Goal: Task Accomplishment & Management: Manage account settings

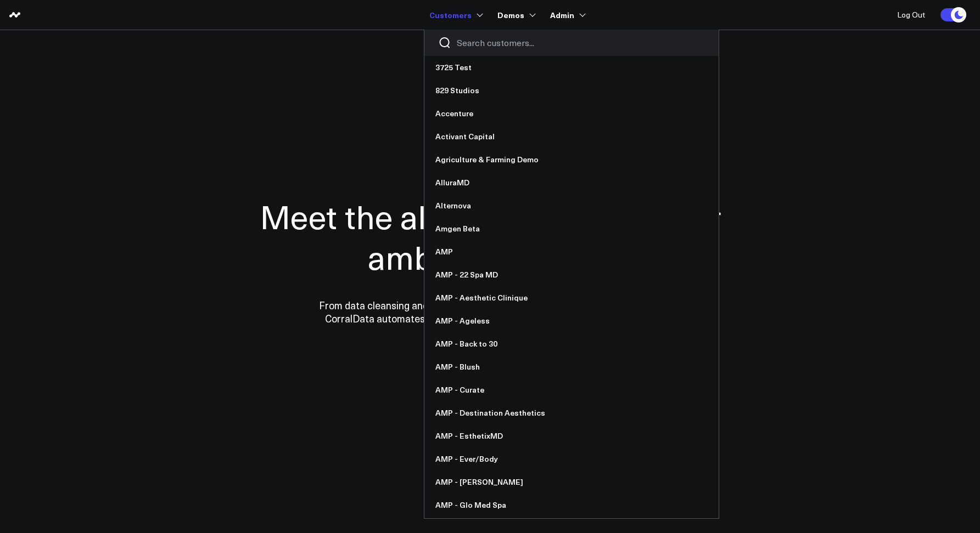
click at [463, 45] on input "Search customers input" at bounding box center [581, 43] width 248 height 12
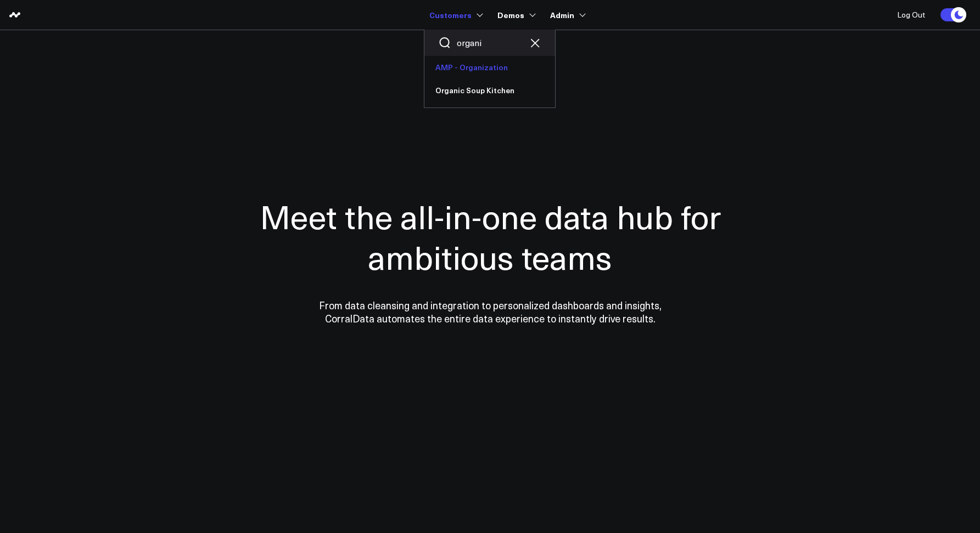
type input "organi"
click at [462, 63] on link "AMP - Organization" at bounding box center [489, 67] width 131 height 23
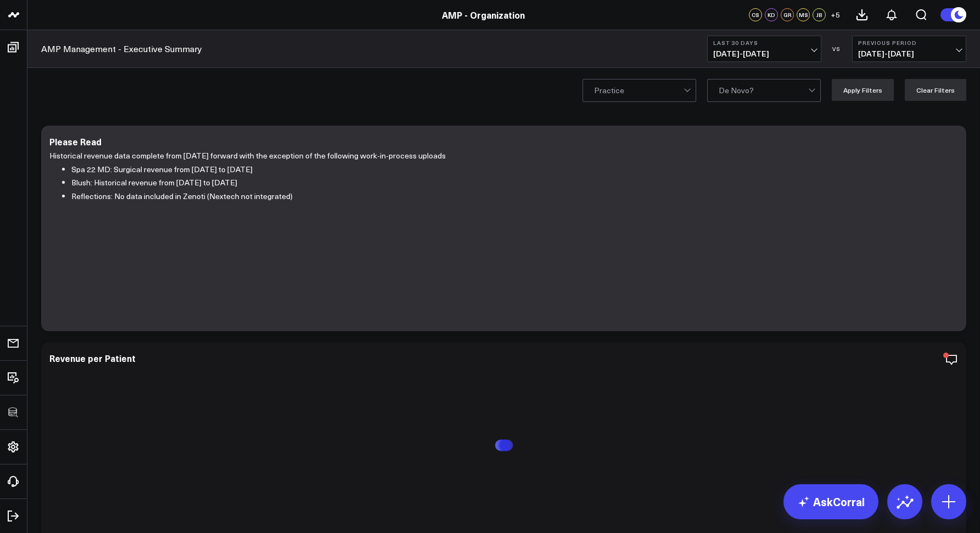
click at [734, 44] on b "Last 30 Days" at bounding box center [764, 43] width 102 height 7
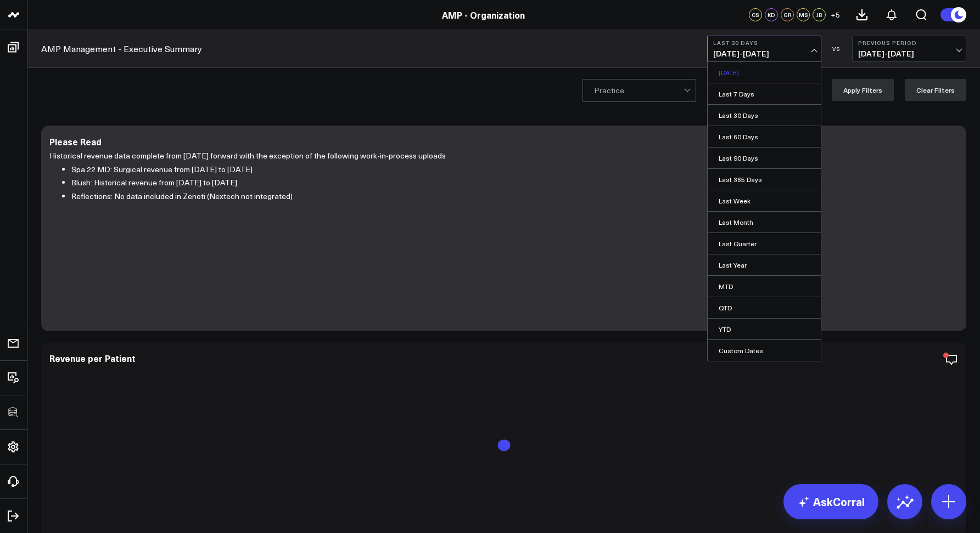
click at [735, 65] on link "[DATE]" at bounding box center [763, 72] width 113 height 21
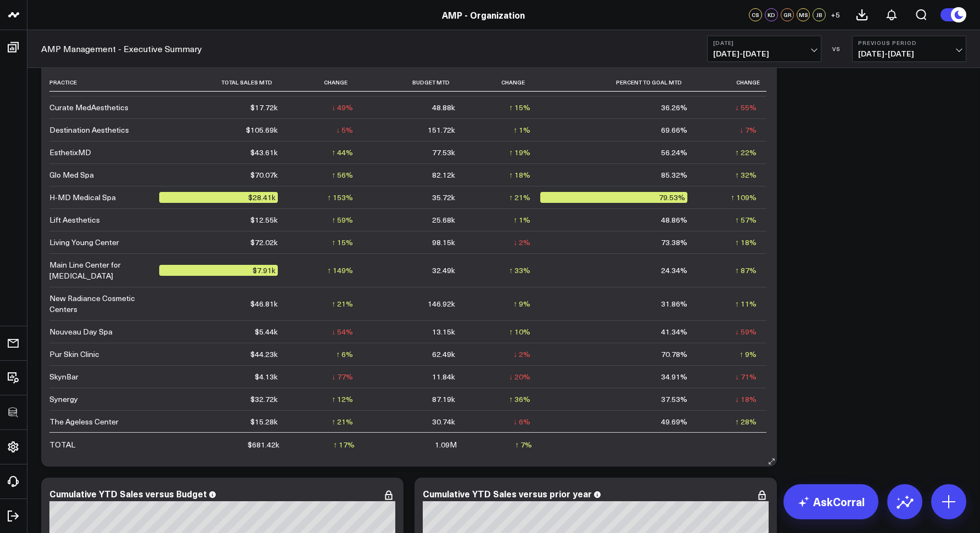
scroll to position [86, 0]
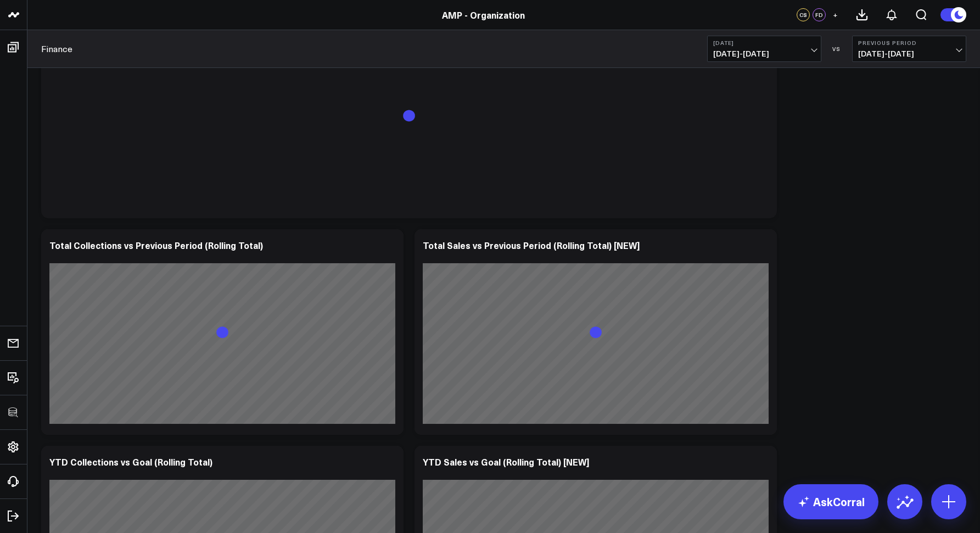
scroll to position [1561, 0]
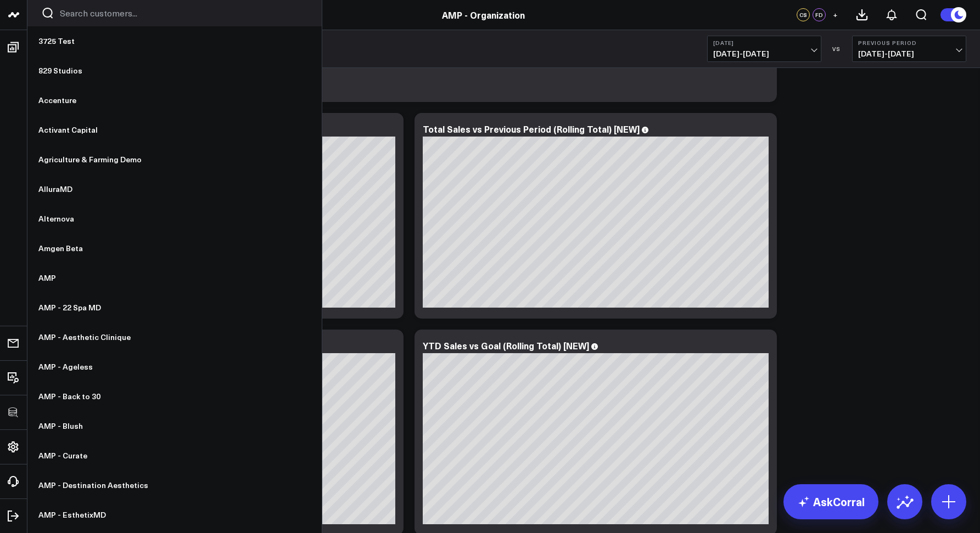
click at [82, 13] on input "Search customers input" at bounding box center [184, 13] width 248 height 12
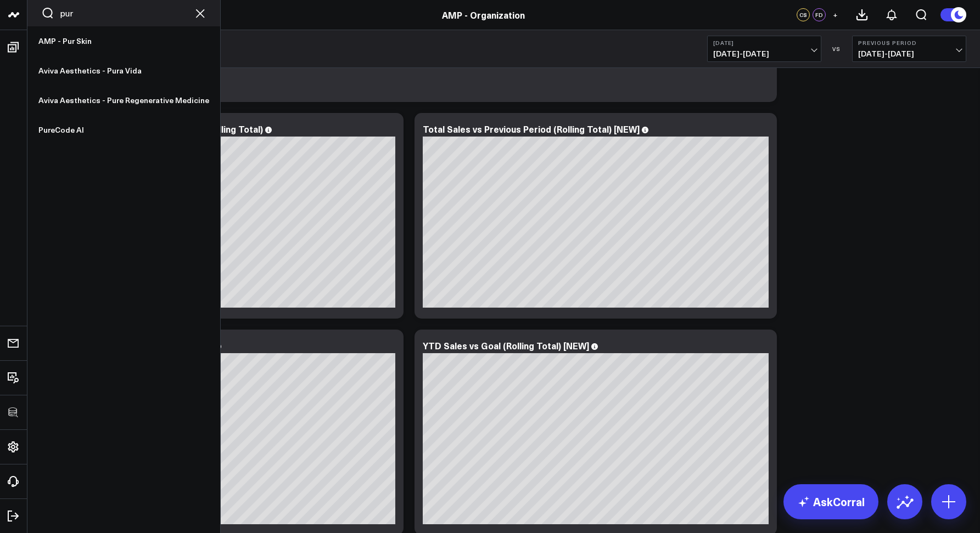
drag, startPoint x: 74, startPoint y: 15, endPoint x: 58, endPoint y: 14, distance: 15.4
click at [58, 14] on div "pur" at bounding box center [123, 13] width 193 height 26
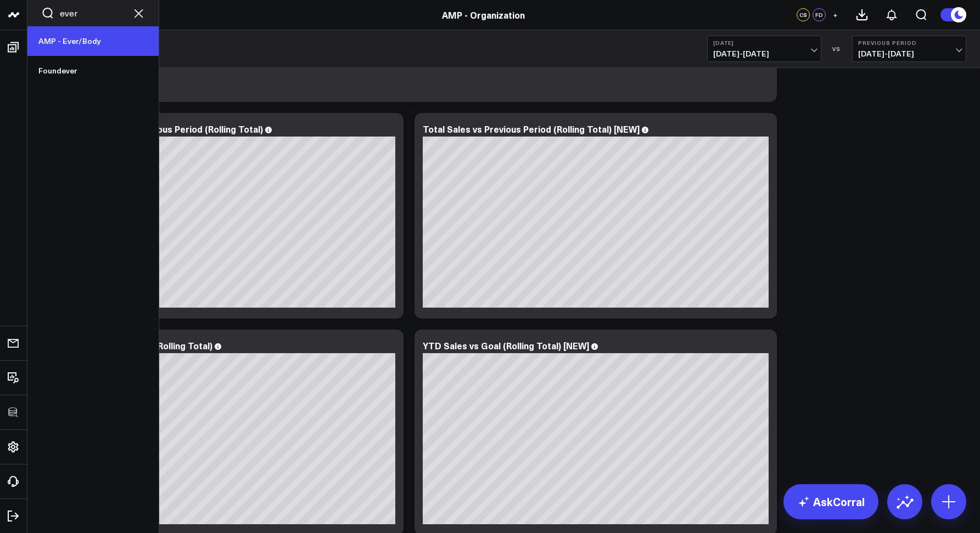
type input "ever"
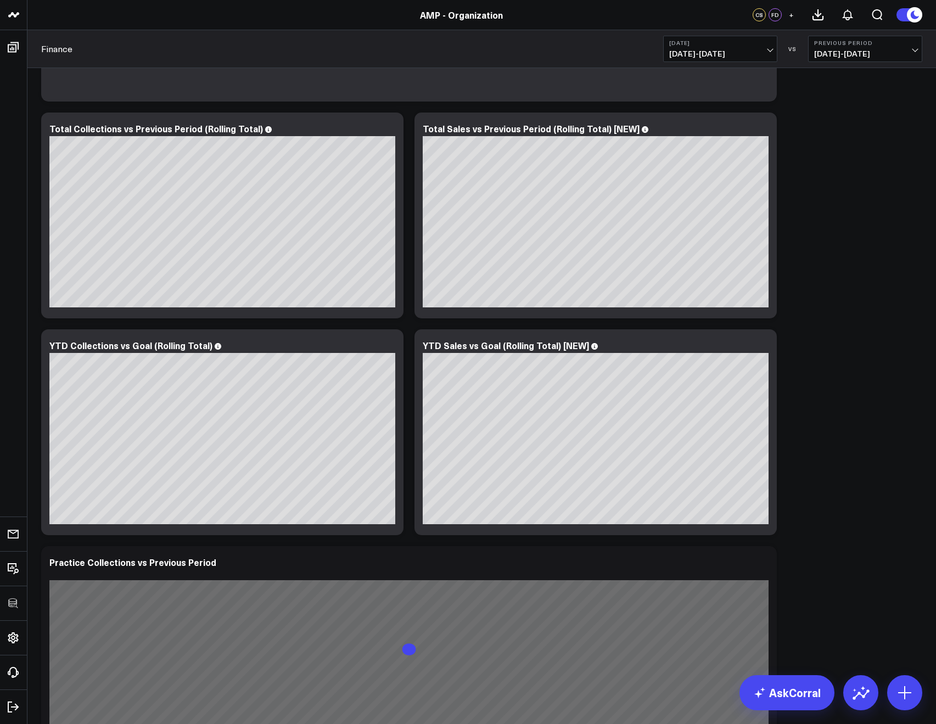
scroll to position [99, 0]
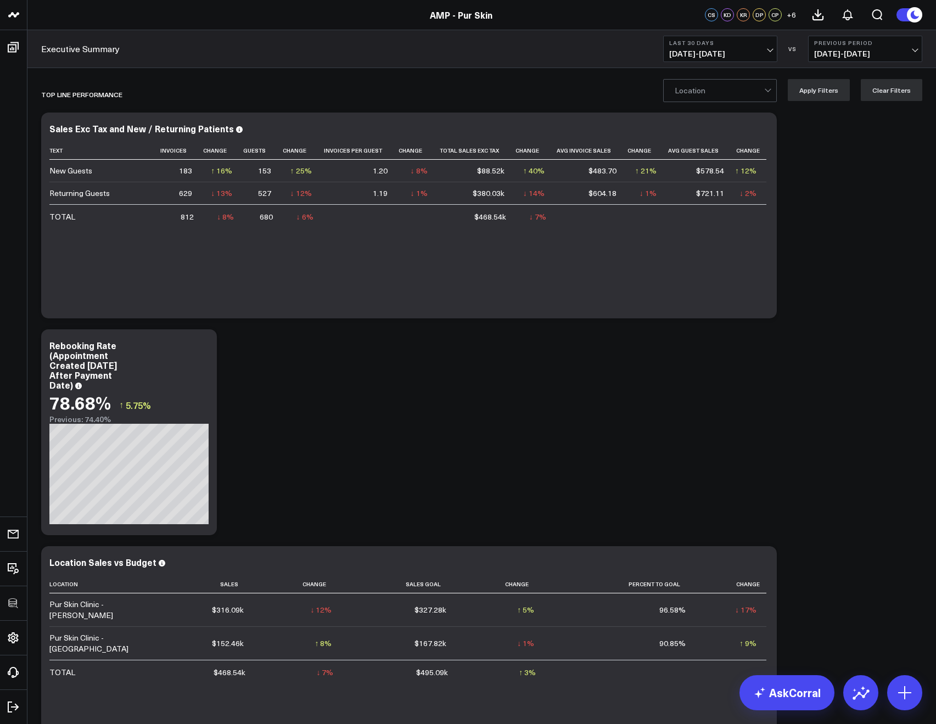
click at [677, 55] on span "[DATE] - [DATE]" at bounding box center [720, 53] width 102 height 9
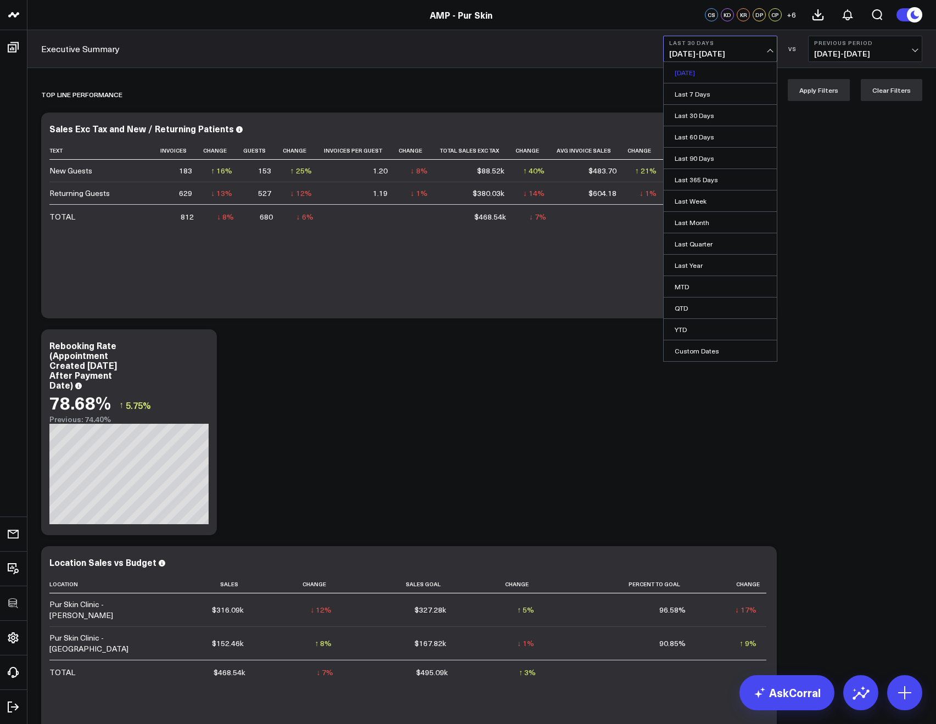
click at [681, 72] on link "Yesterday" at bounding box center [719, 72] width 113 height 21
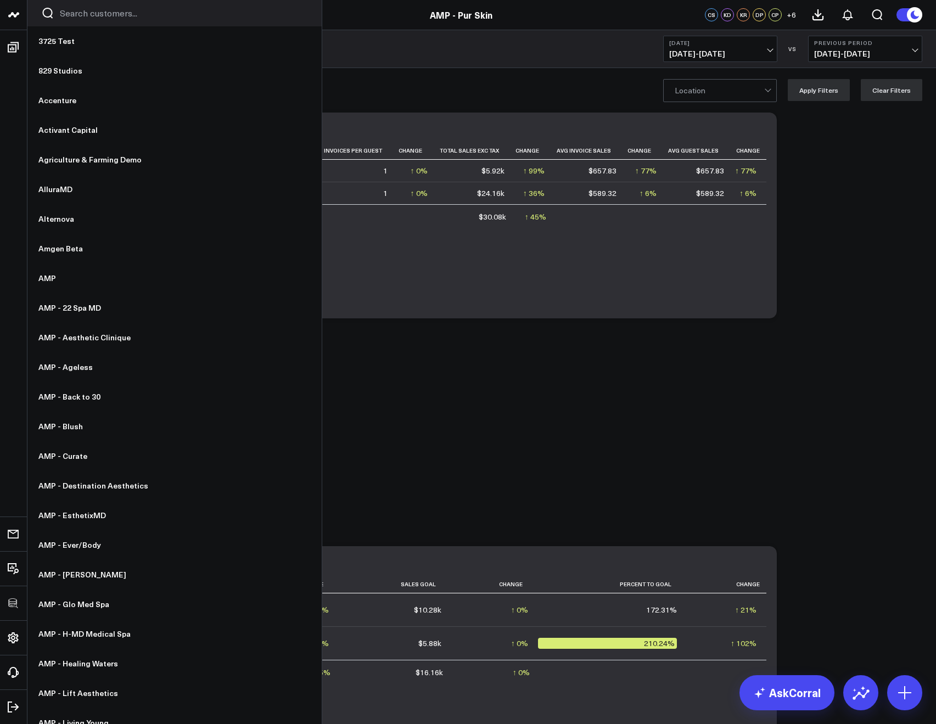
click at [82, 18] on input "Search customers input" at bounding box center [184, 13] width 248 height 12
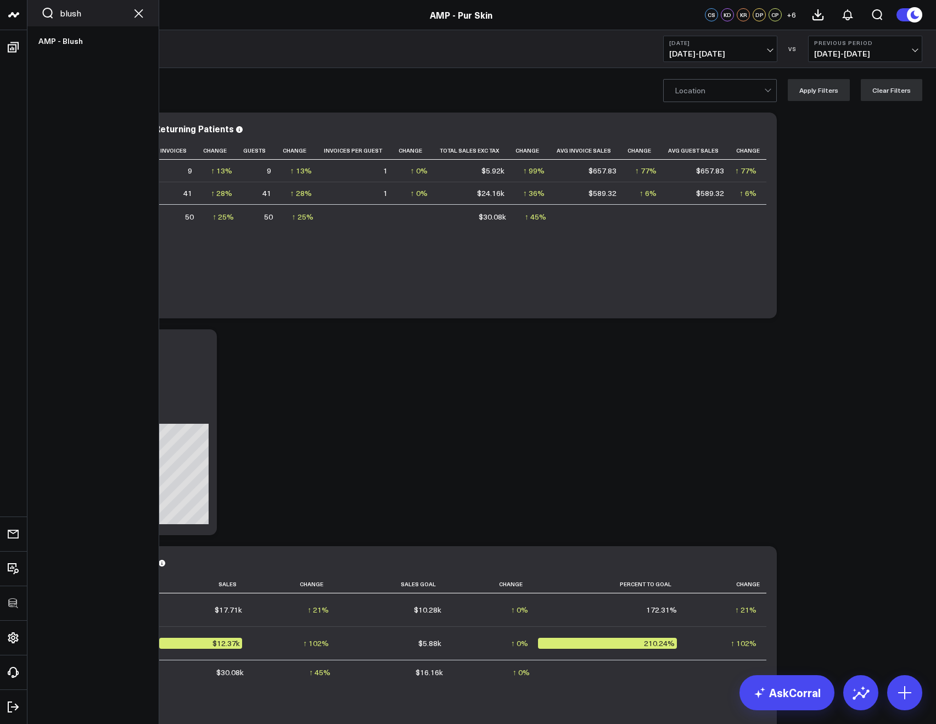
click at [71, 10] on input "blush" at bounding box center [93, 13] width 66 height 12
type input "org"
click at [66, 37] on link "AMP - Organization" at bounding box center [92, 41] width 131 height 30
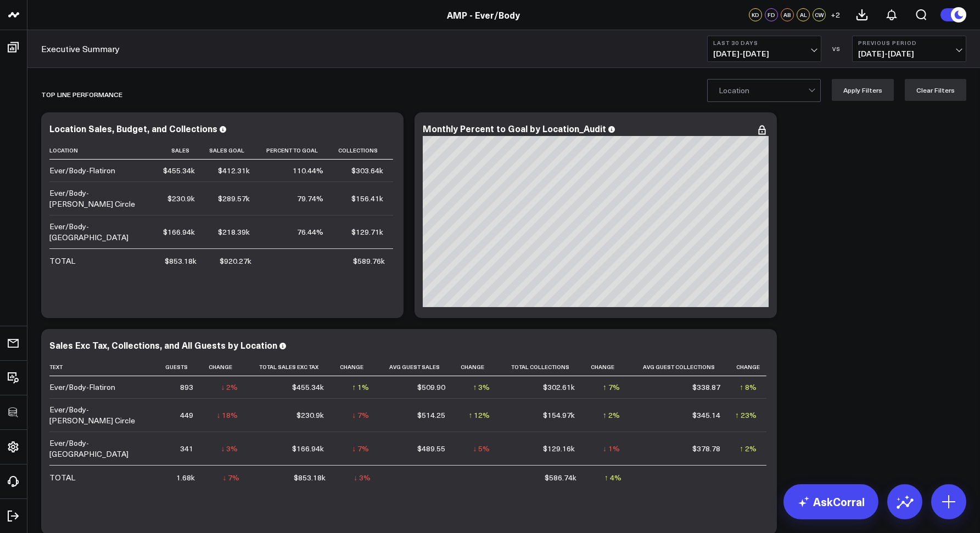
click at [734, 55] on span "[DATE] - [DATE]" at bounding box center [764, 53] width 102 height 9
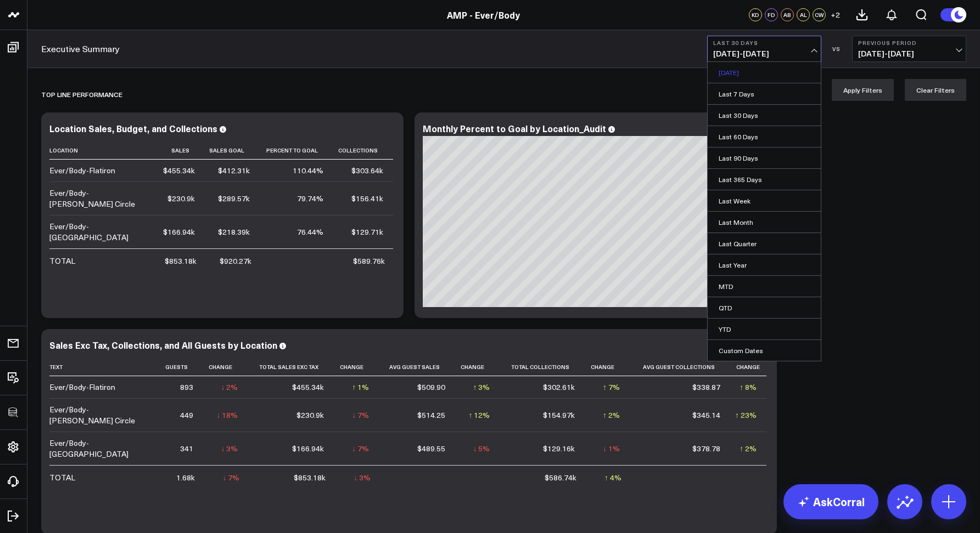
click at [735, 65] on link "[DATE]" at bounding box center [763, 72] width 113 height 21
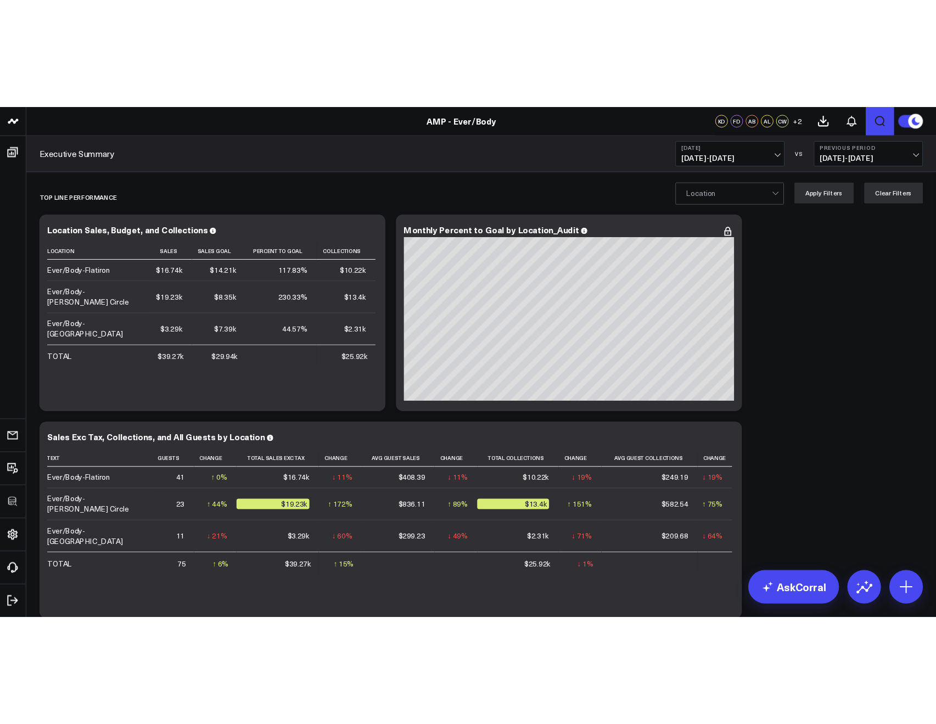
scroll to position [8, 0]
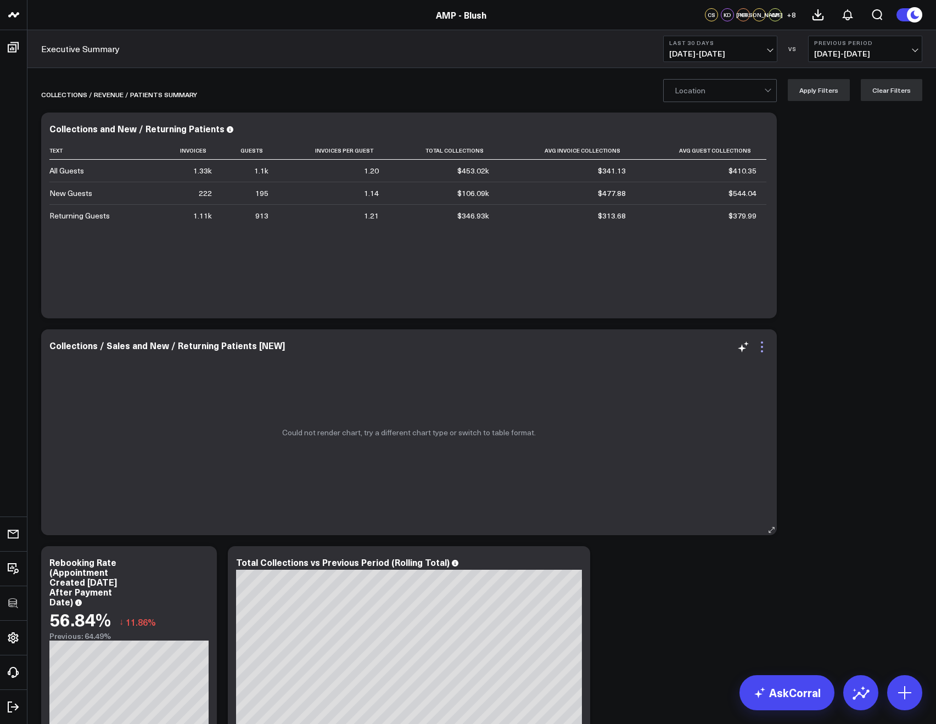
click at [760, 348] on icon at bounding box center [761, 346] width 13 height 13
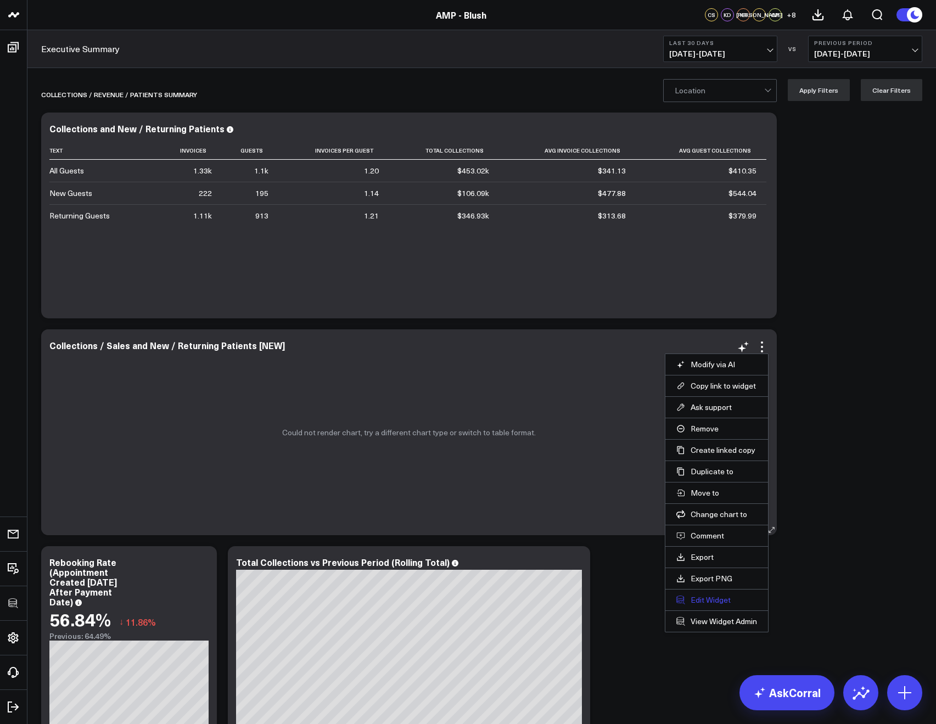
click at [706, 595] on button "Edit Widget" at bounding box center [716, 600] width 81 height 10
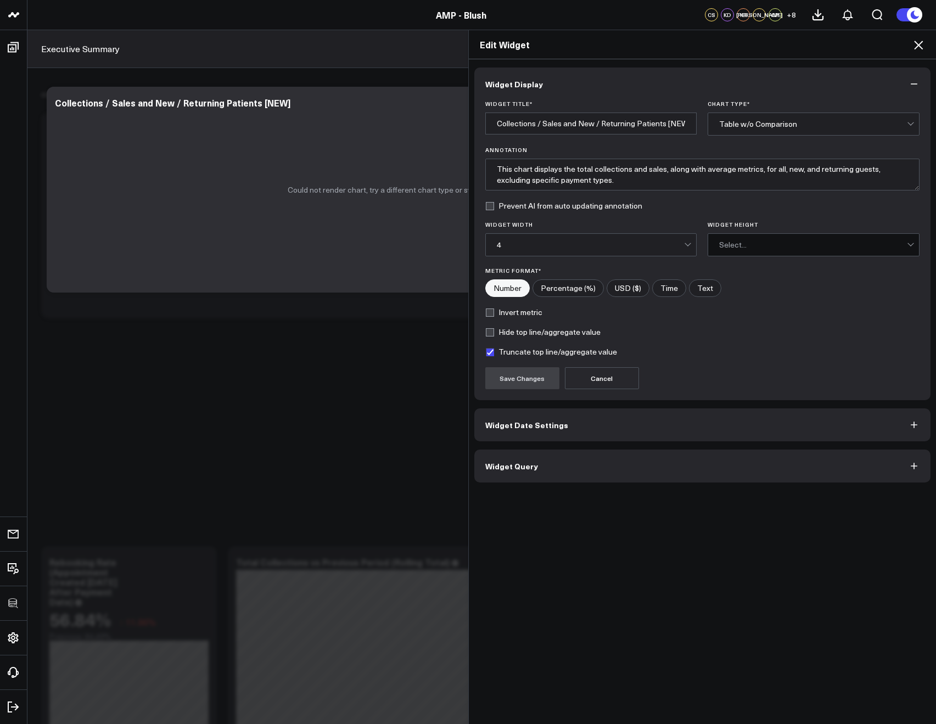
click at [535, 471] on button "Widget Query" at bounding box center [702, 465] width 457 height 33
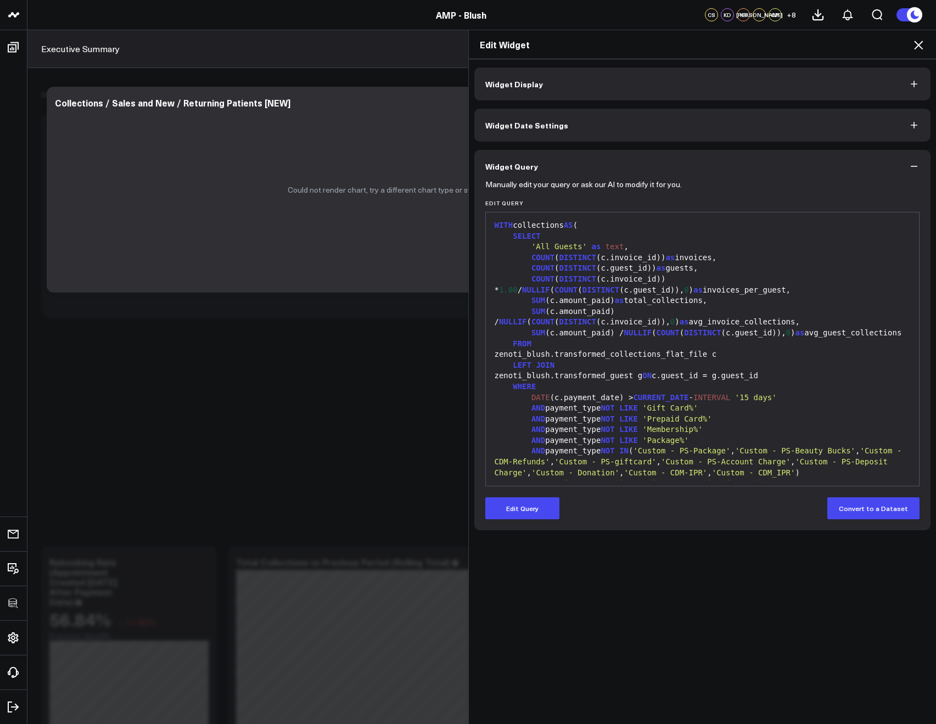
click at [502, 496] on form "Manually edit your query or ask our AI to modify it for you. Edit Query 999 1 2…" at bounding box center [702, 351] width 435 height 336
click at [510, 505] on button "Edit Query" at bounding box center [522, 508] width 74 height 22
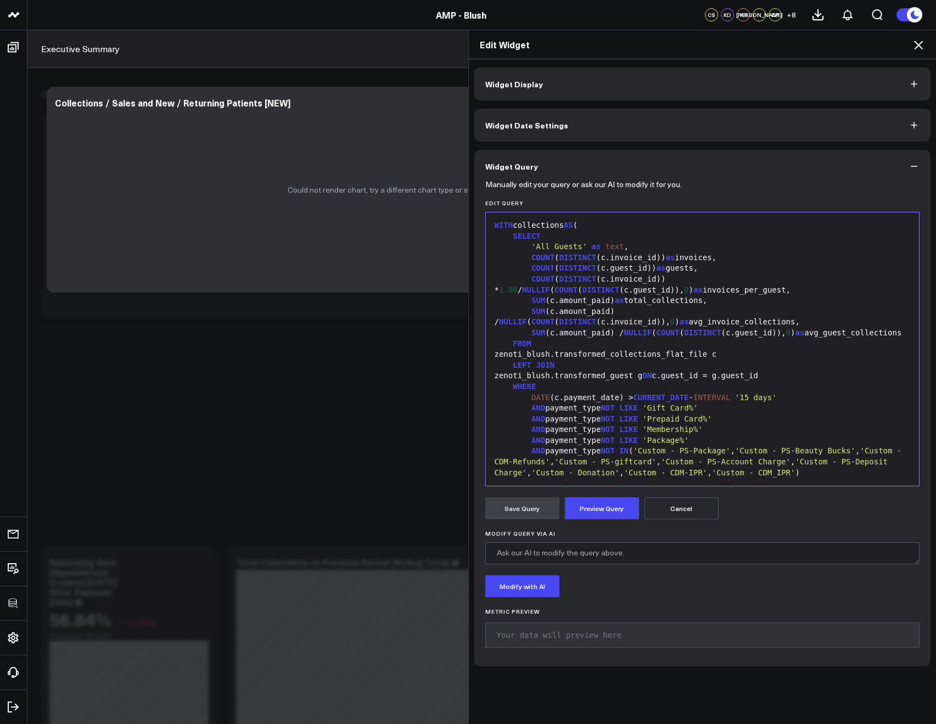
click at [926, 42] on div "Edit Widget" at bounding box center [703, 44] width 468 height 29
click at [922, 42] on icon at bounding box center [917, 44] width 13 height 13
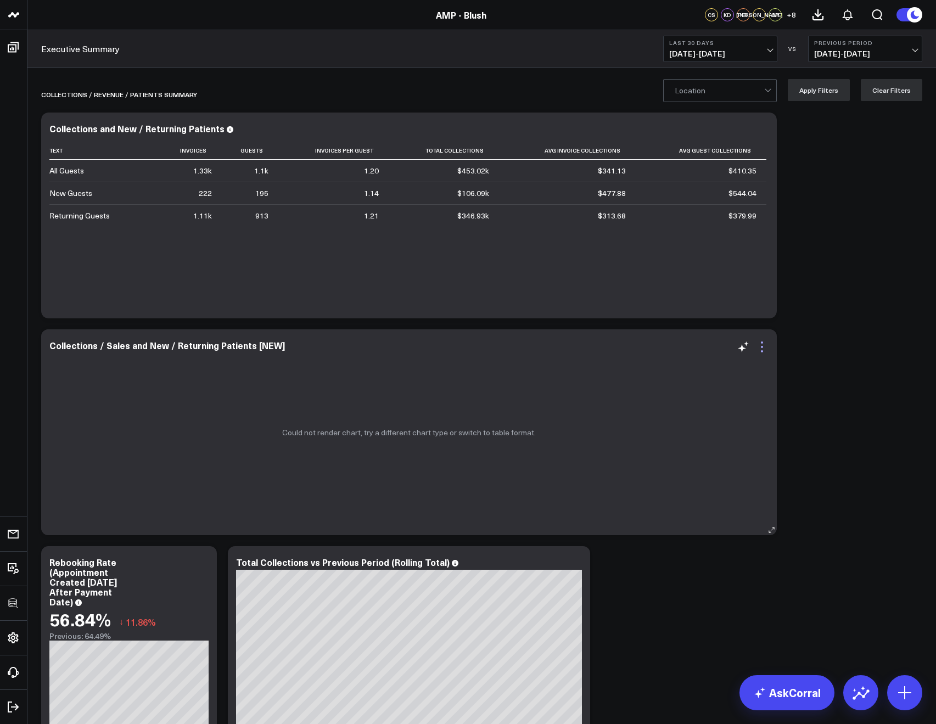
click at [758, 352] on icon at bounding box center [761, 346] width 13 height 13
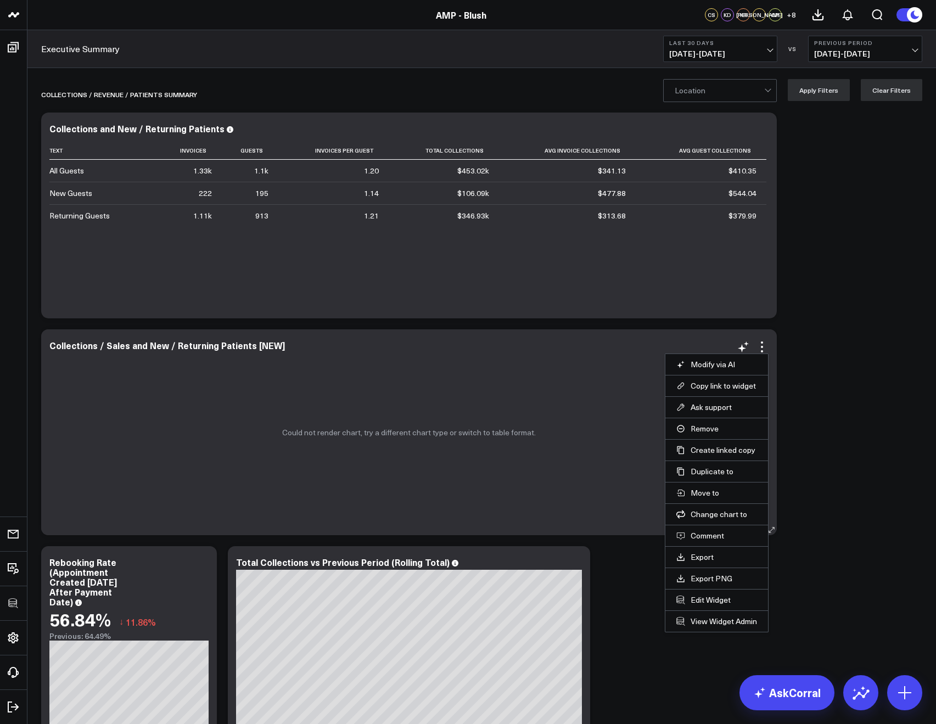
click at [716, 628] on li "View Widget Admin" at bounding box center [716, 620] width 103 height 21
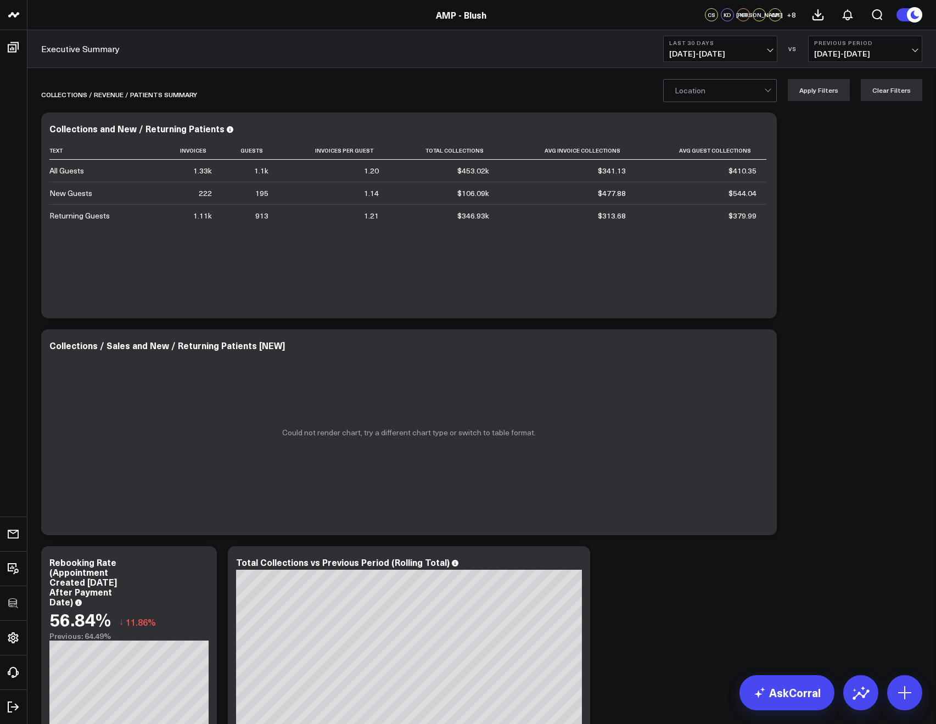
click at [759, 351] on icon at bounding box center [761, 346] width 13 height 13
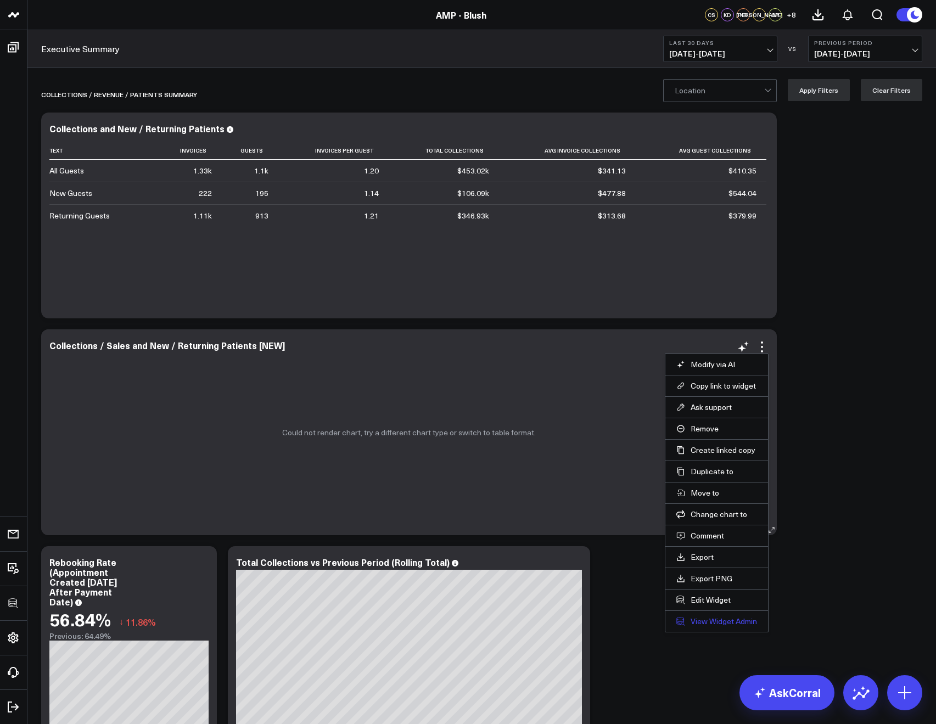
click at [699, 622] on link "View Widget Admin" at bounding box center [716, 621] width 81 height 10
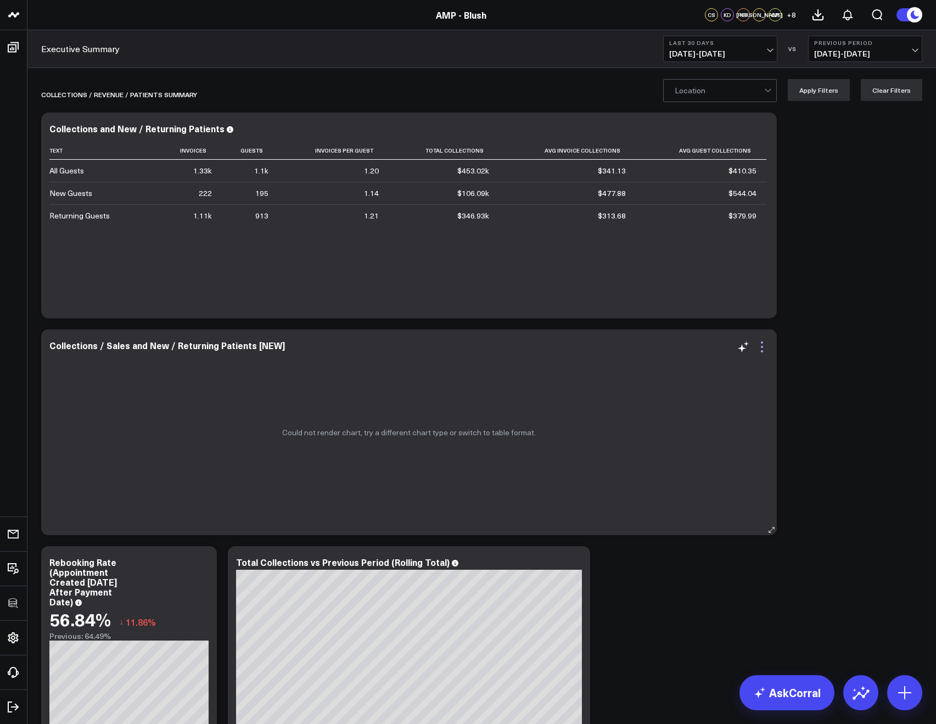
click at [763, 350] on icon at bounding box center [761, 346] width 13 height 13
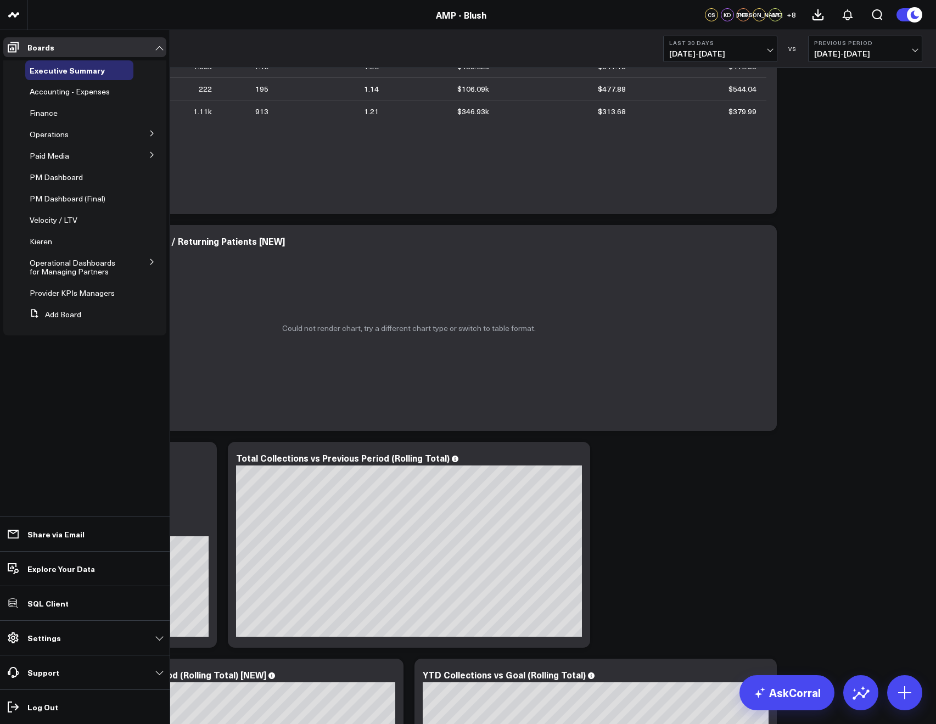
scroll to position [106, 0]
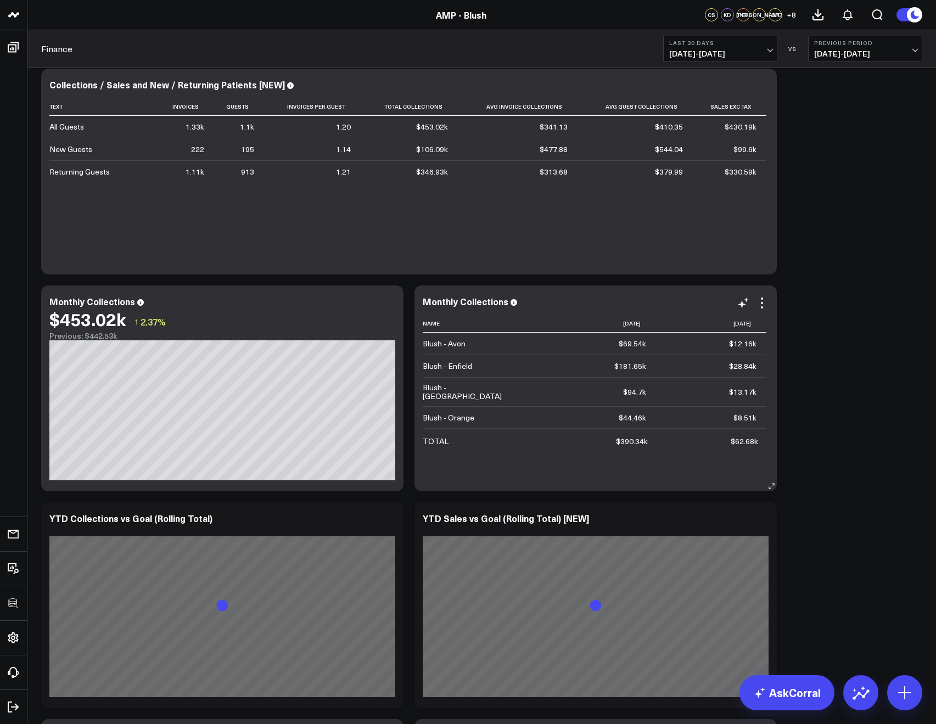
scroll to position [389, 0]
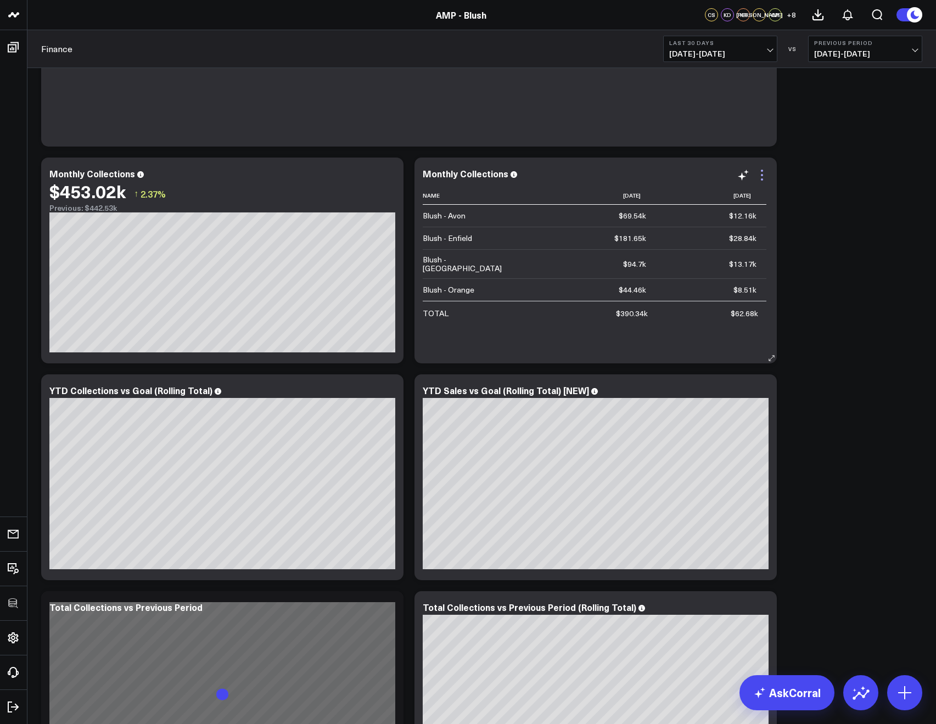
click at [760, 173] on icon at bounding box center [761, 174] width 13 height 13
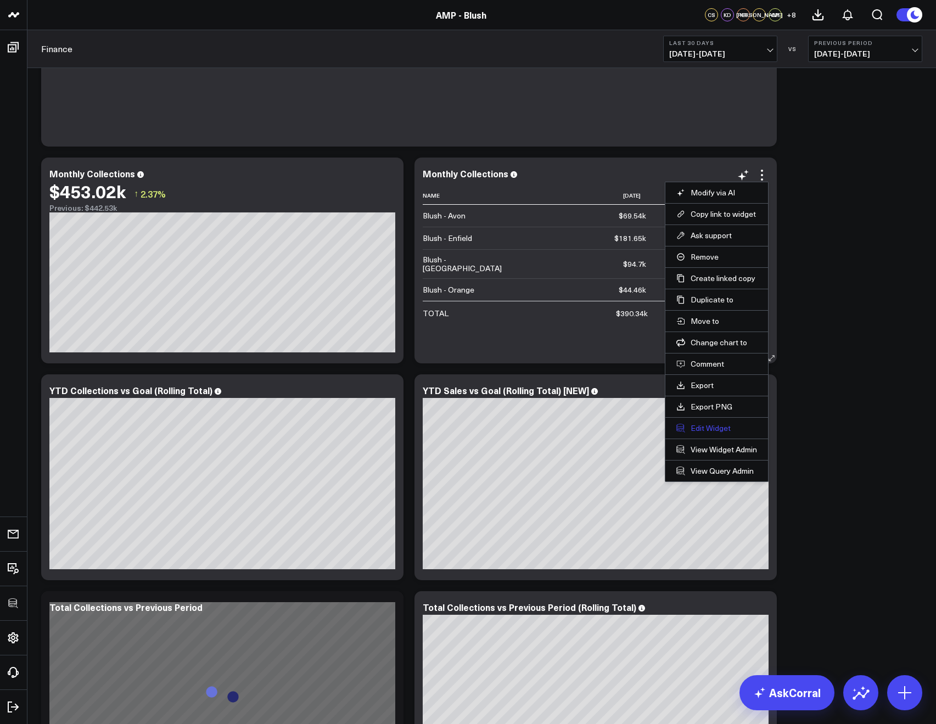
click at [698, 427] on button "Edit Widget" at bounding box center [716, 428] width 81 height 10
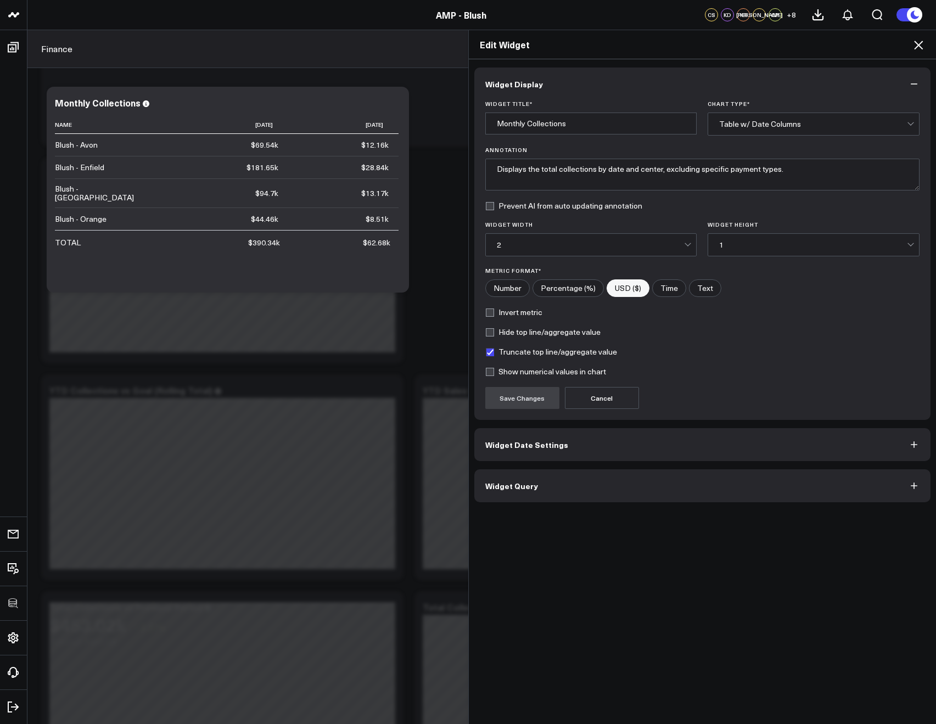
click at [654, 491] on button "Widget Query" at bounding box center [702, 485] width 457 height 33
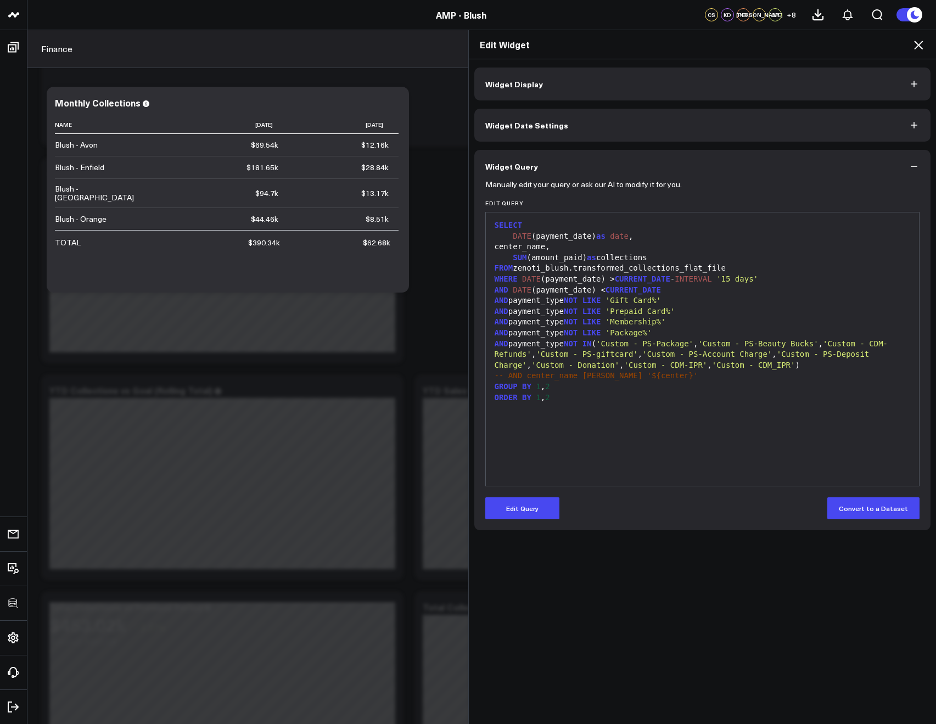
click at [916, 46] on icon at bounding box center [917, 44] width 13 height 13
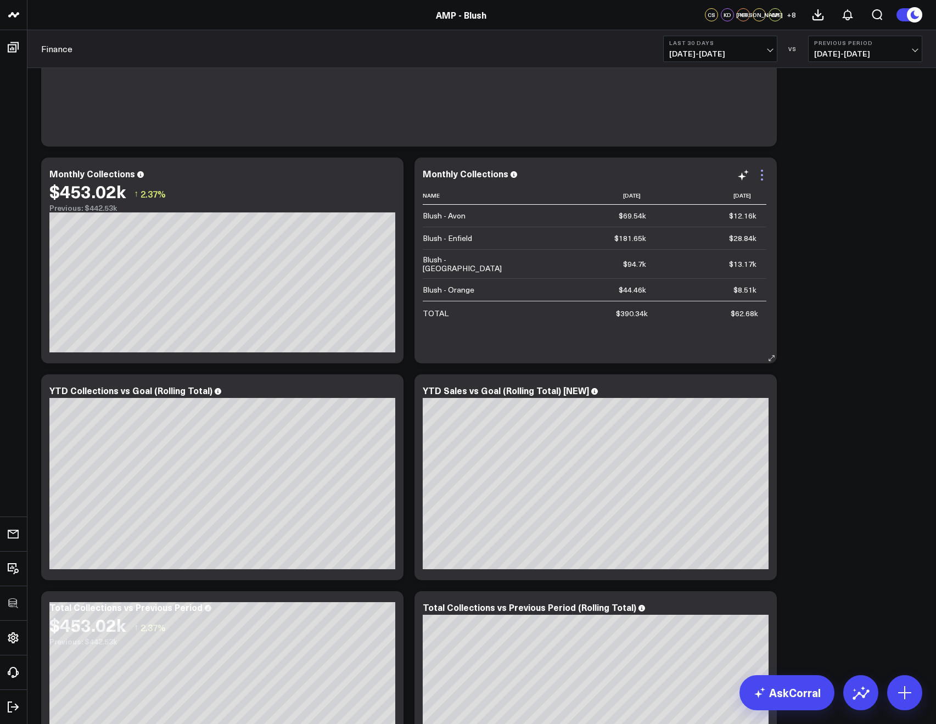
click at [762, 174] on icon at bounding box center [762, 175] width 2 height 2
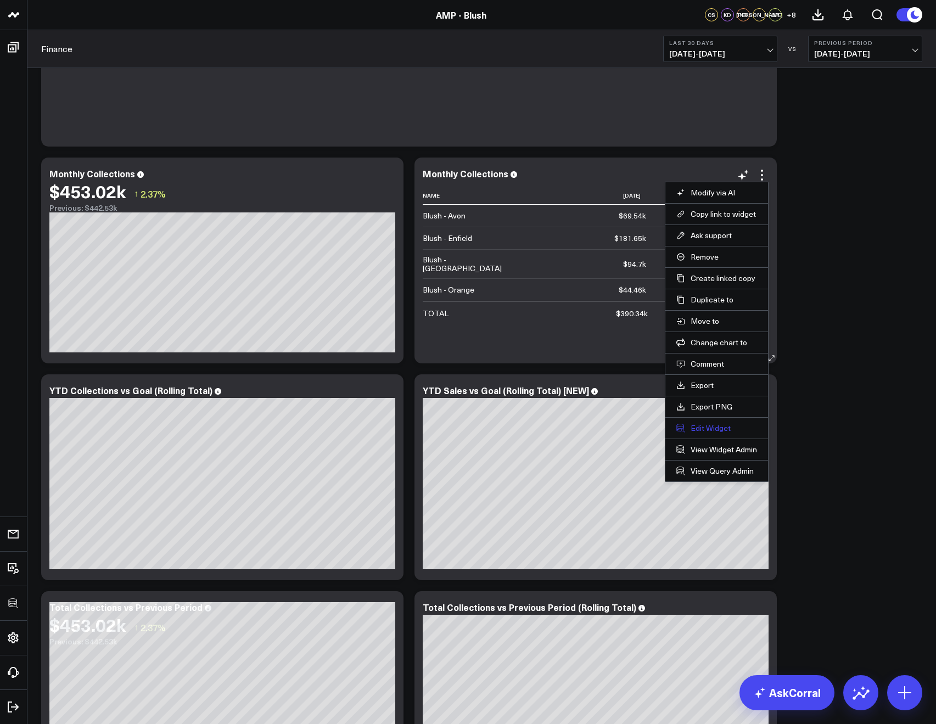
click at [694, 423] on button "Edit Widget" at bounding box center [716, 428] width 81 height 10
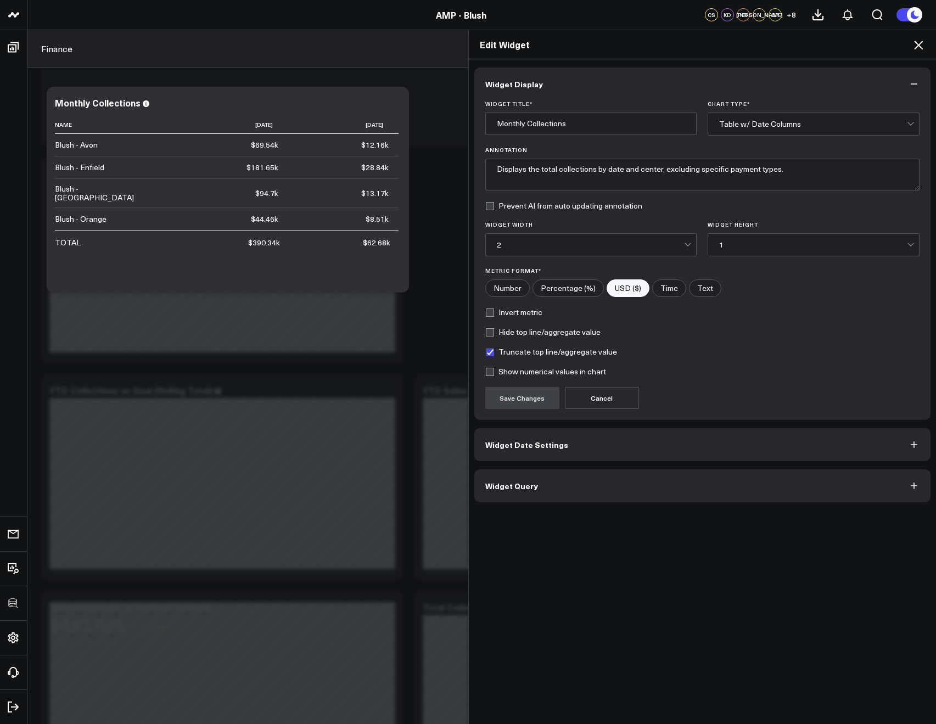
click at [561, 483] on button "Widget Query" at bounding box center [702, 485] width 457 height 33
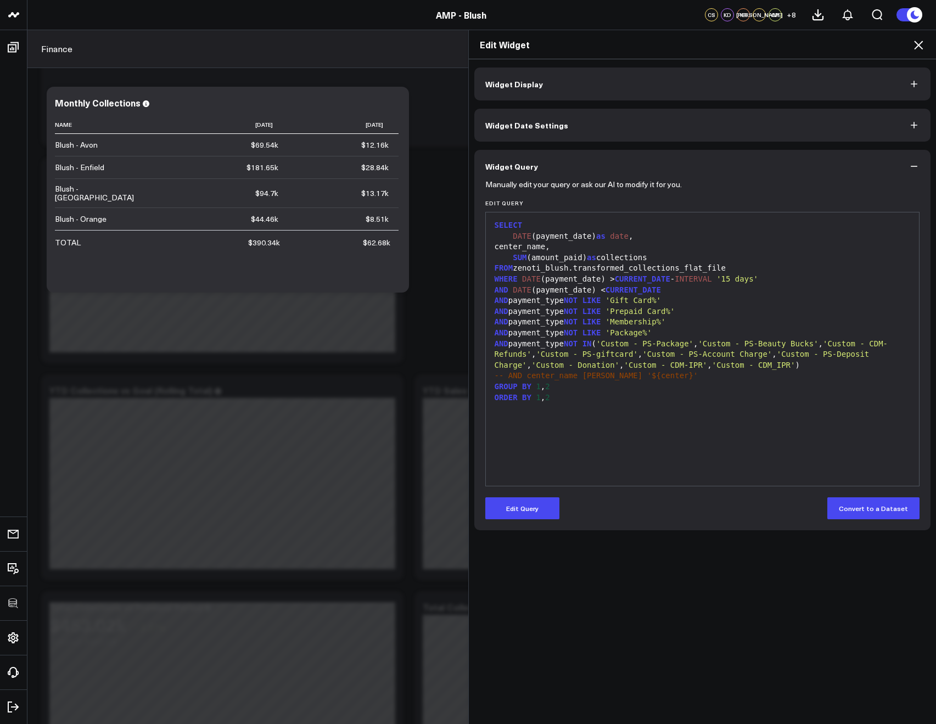
click at [919, 48] on icon at bounding box center [917, 44] width 13 height 13
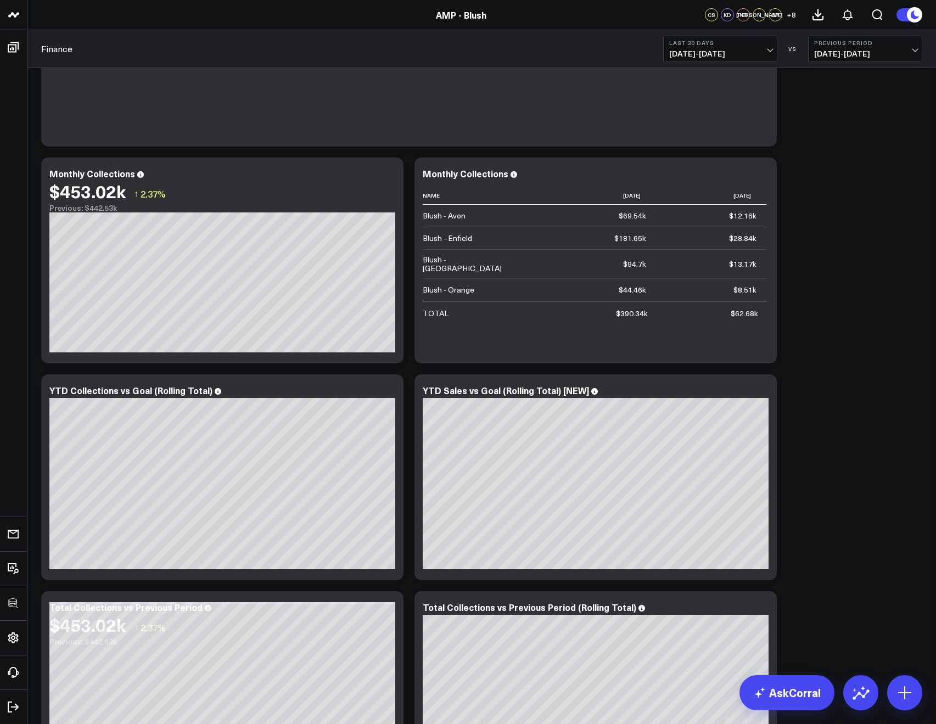
click at [687, 47] on button "Last 30 Days [DATE] - [DATE]" at bounding box center [720, 49] width 114 height 26
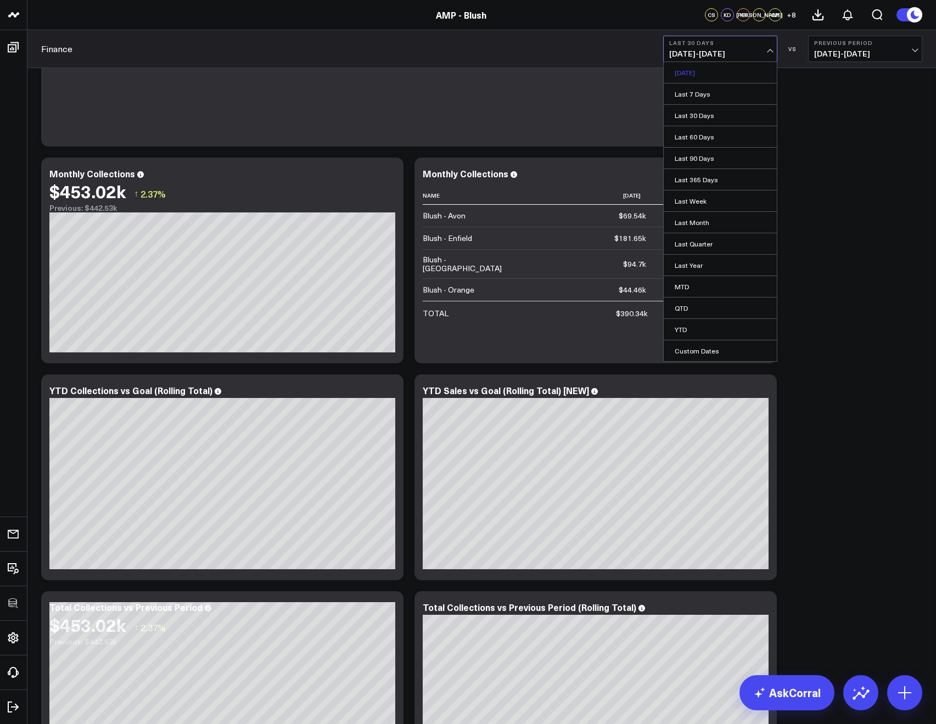
click at [684, 69] on link "[DATE]" at bounding box center [719, 72] width 113 height 21
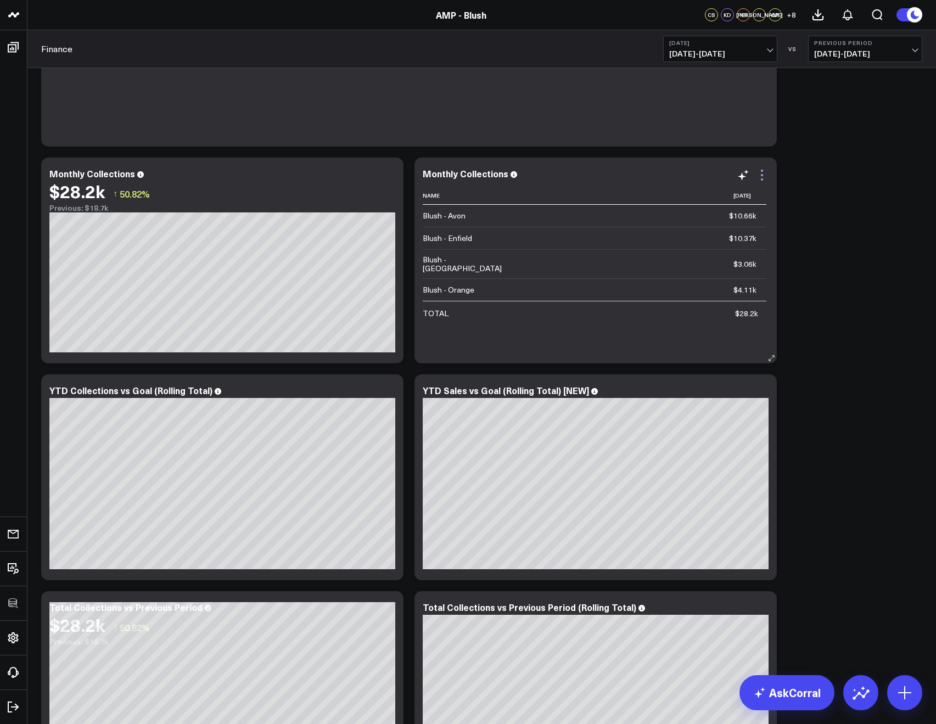
click at [763, 174] on icon at bounding box center [761, 174] width 13 height 13
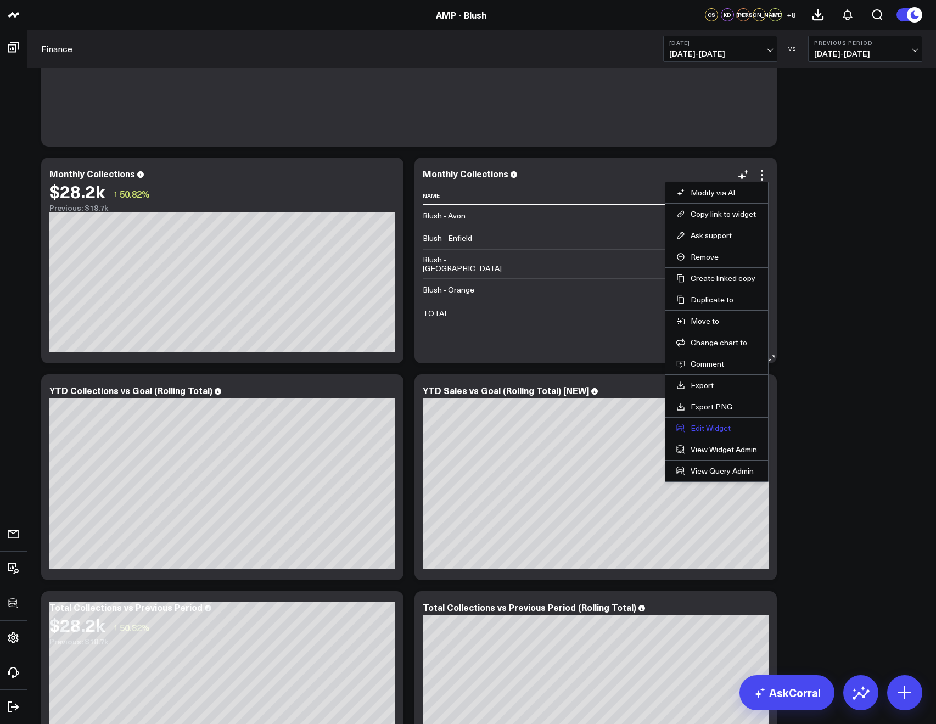
click at [727, 431] on button "Edit Widget" at bounding box center [716, 428] width 81 height 10
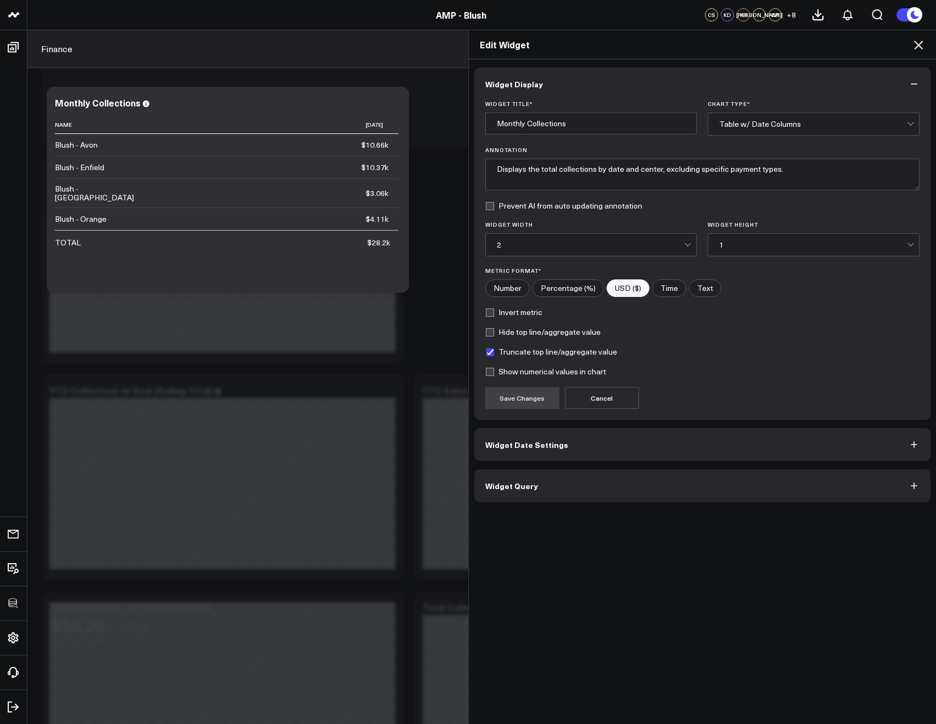
click at [661, 482] on button "Widget Query" at bounding box center [702, 485] width 457 height 33
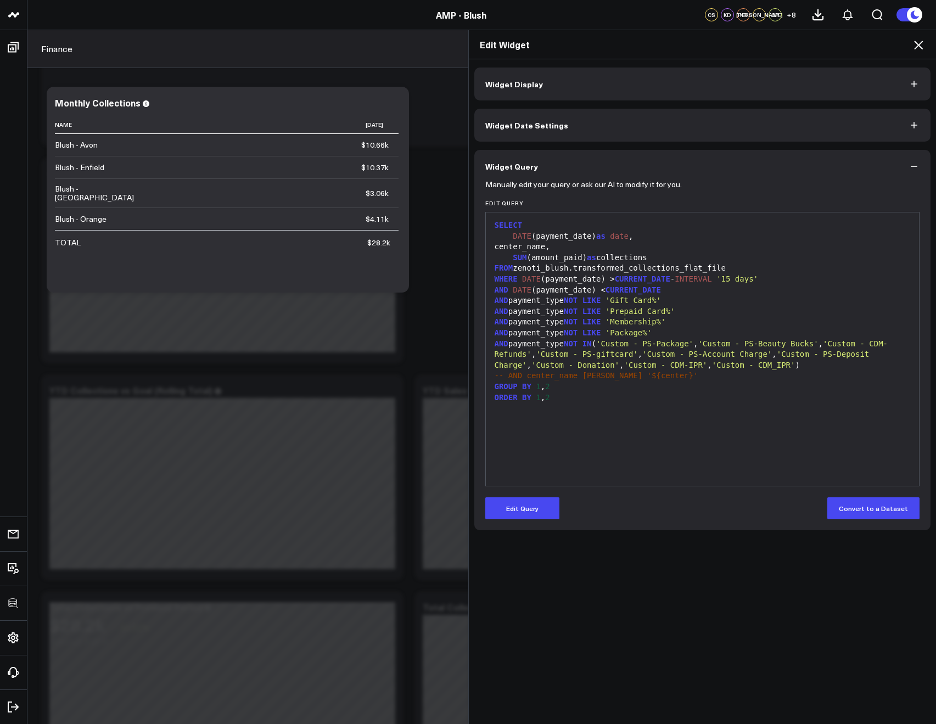
click at [922, 53] on div "Edit Widget" at bounding box center [703, 44] width 468 height 29
click at [910, 42] on h2 "Edit Widget" at bounding box center [703, 44] width 446 height 12
click at [925, 53] on div "Edit Widget" at bounding box center [703, 44] width 468 height 29
click at [925, 51] on div "Edit Widget" at bounding box center [703, 44] width 468 height 29
click at [922, 50] on icon at bounding box center [917, 44] width 13 height 13
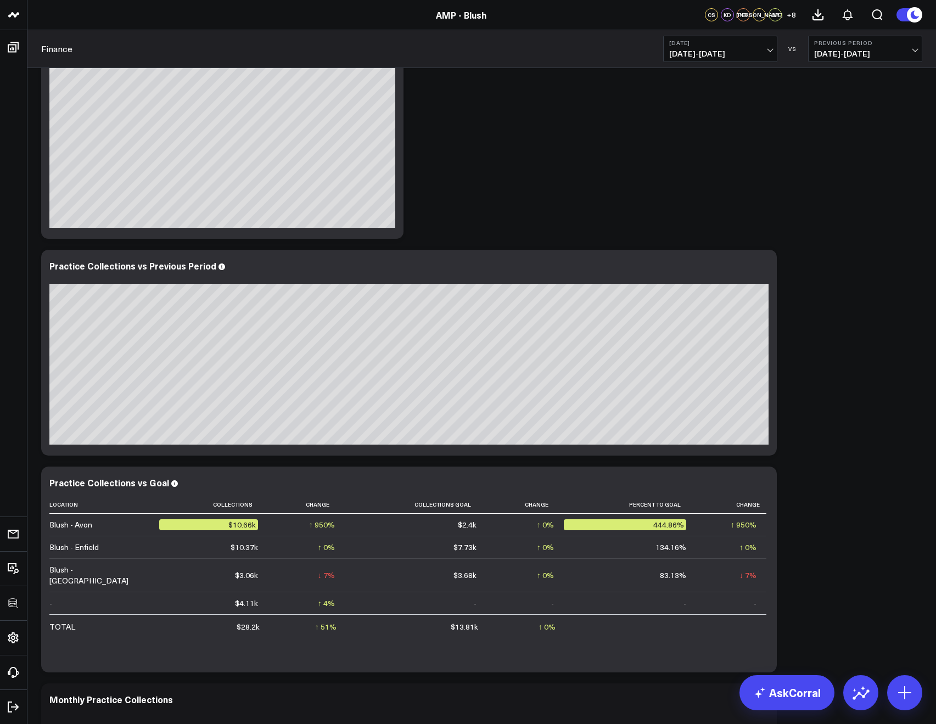
scroll to position [1164, 0]
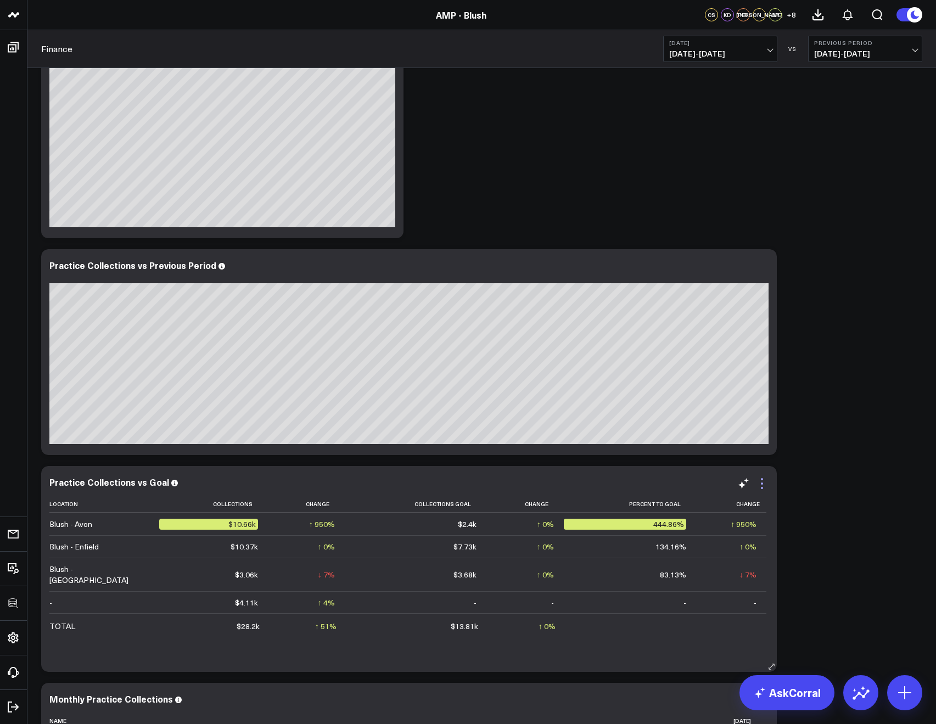
click at [764, 483] on icon at bounding box center [761, 483] width 13 height 13
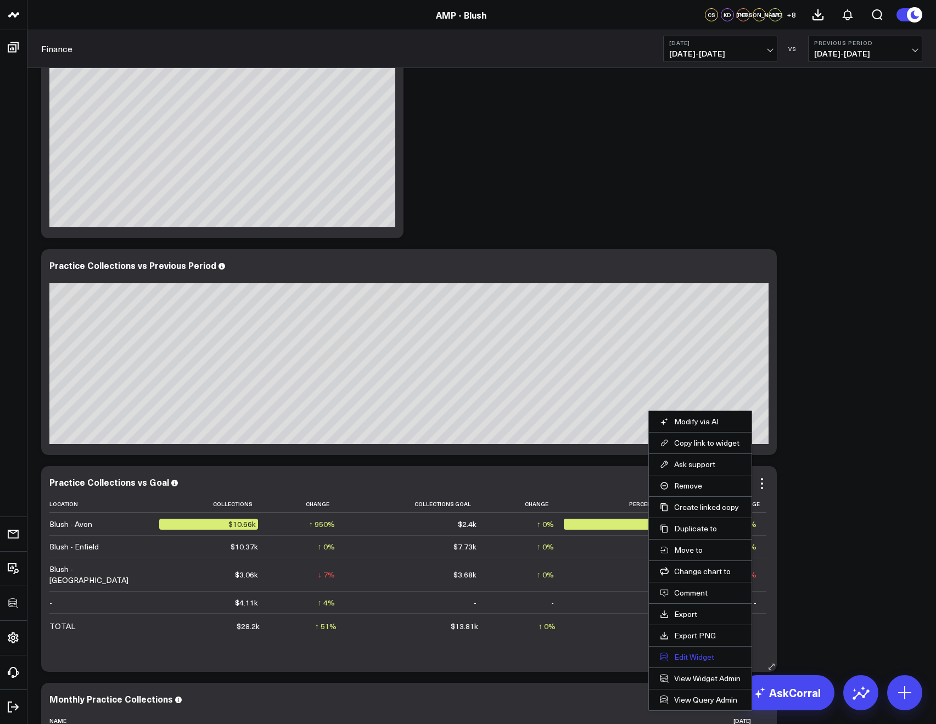
click at [683, 659] on button "Edit Widget" at bounding box center [700, 657] width 81 height 10
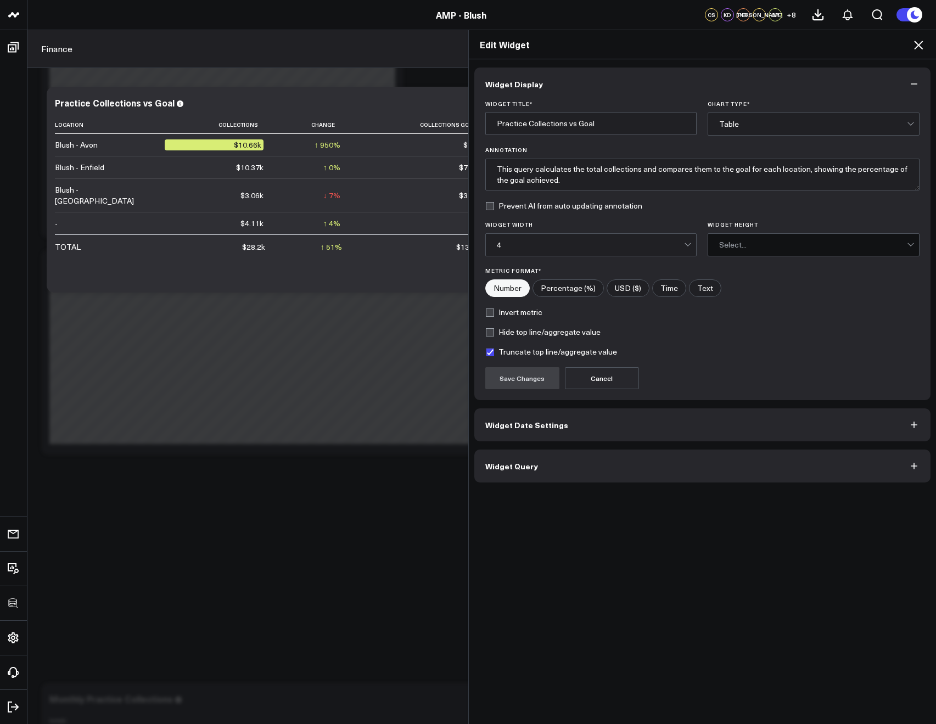
click at [623, 472] on button "Widget Query" at bounding box center [702, 465] width 457 height 33
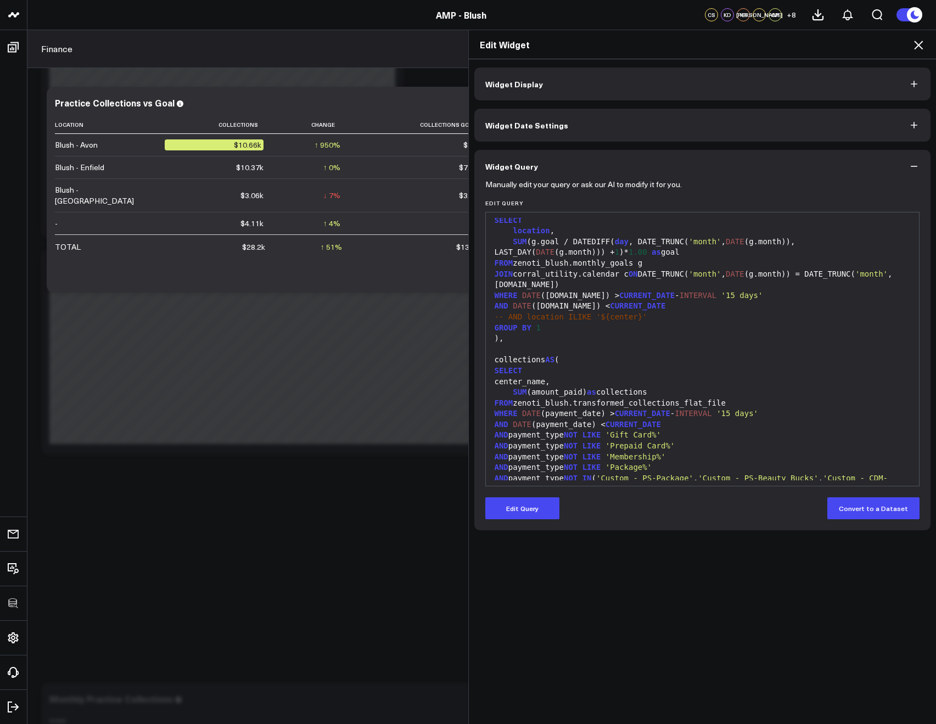
scroll to position [13, 0]
click at [922, 49] on icon at bounding box center [917, 44] width 13 height 13
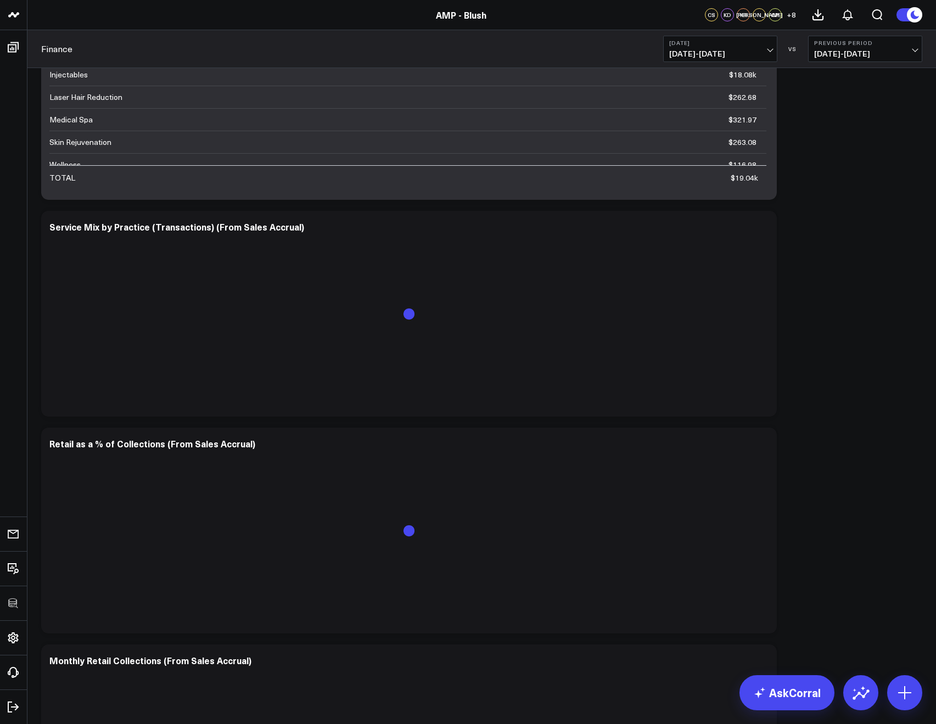
scroll to position [3869, 0]
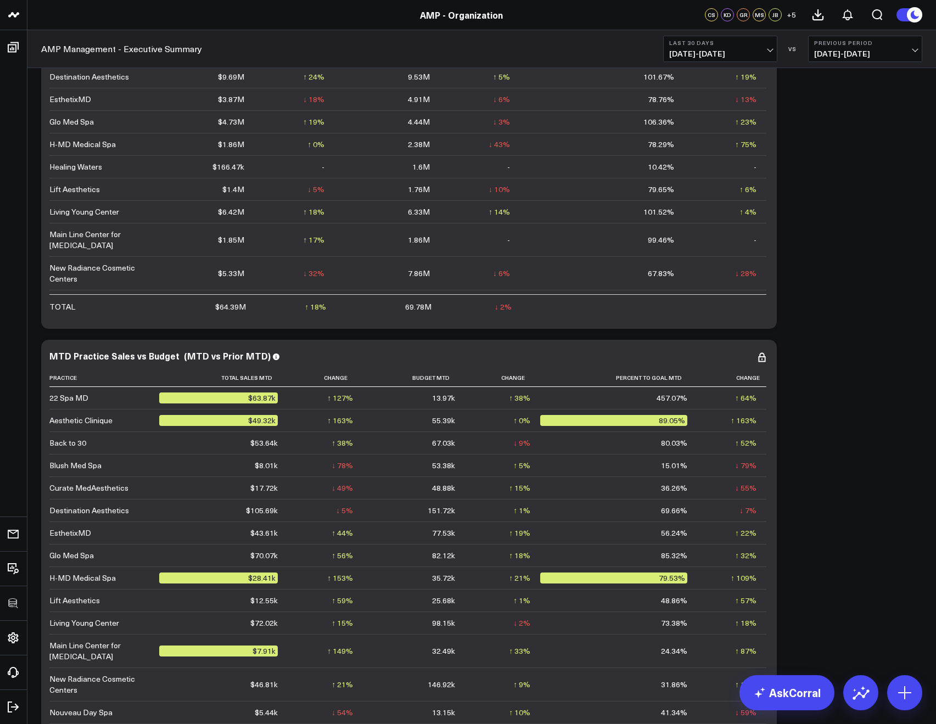
scroll to position [1116, 0]
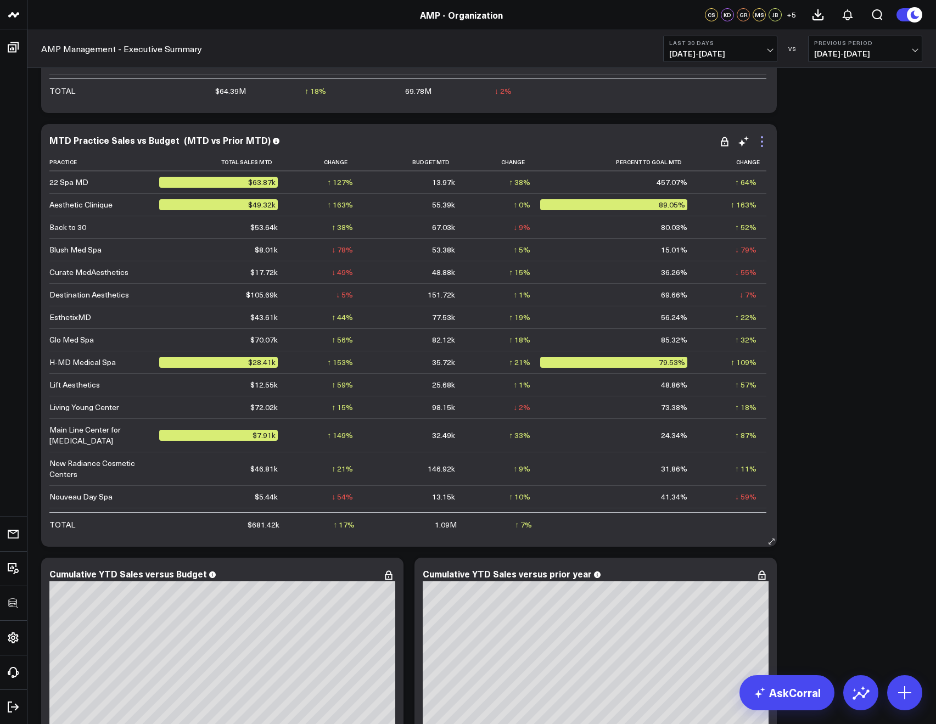
click at [763, 148] on icon at bounding box center [761, 141] width 13 height 13
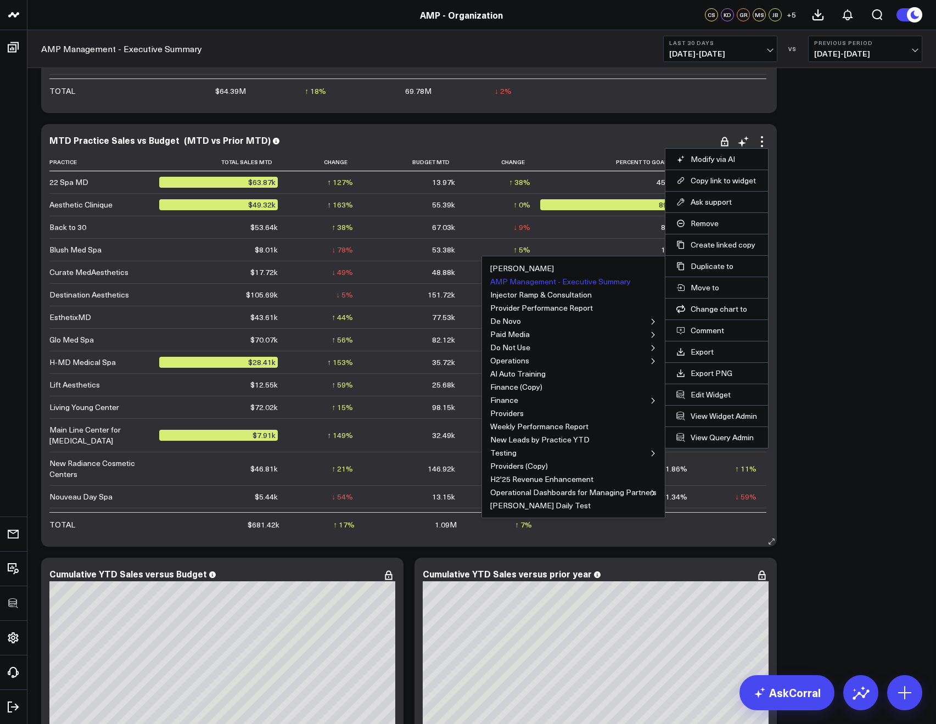
click at [627, 280] on button "AMP Management - Executive Summary" at bounding box center [560, 282] width 140 height 8
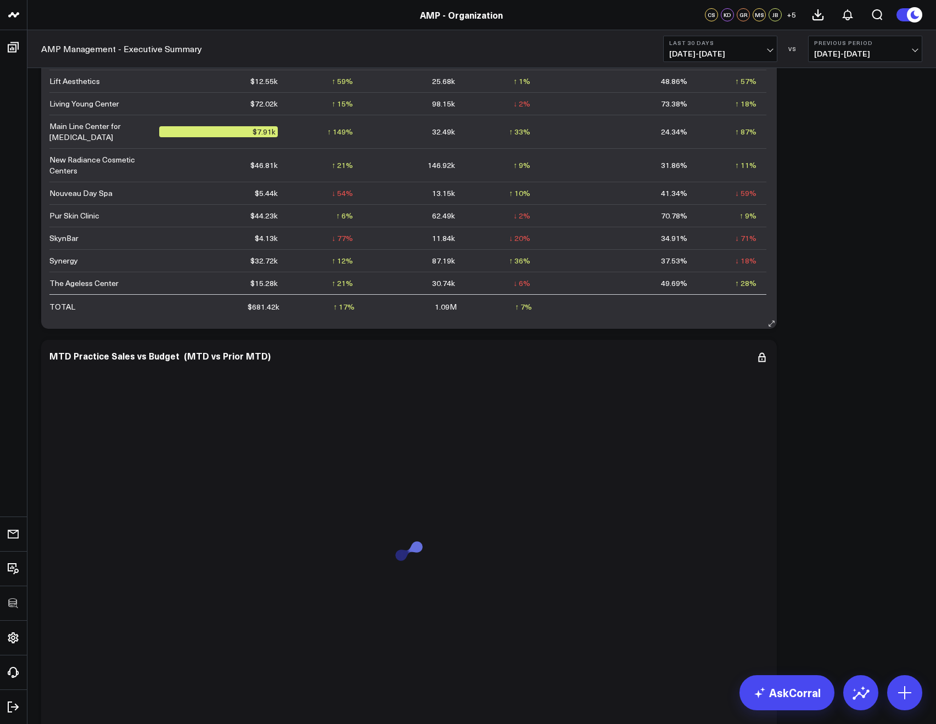
scroll to position [1437, 0]
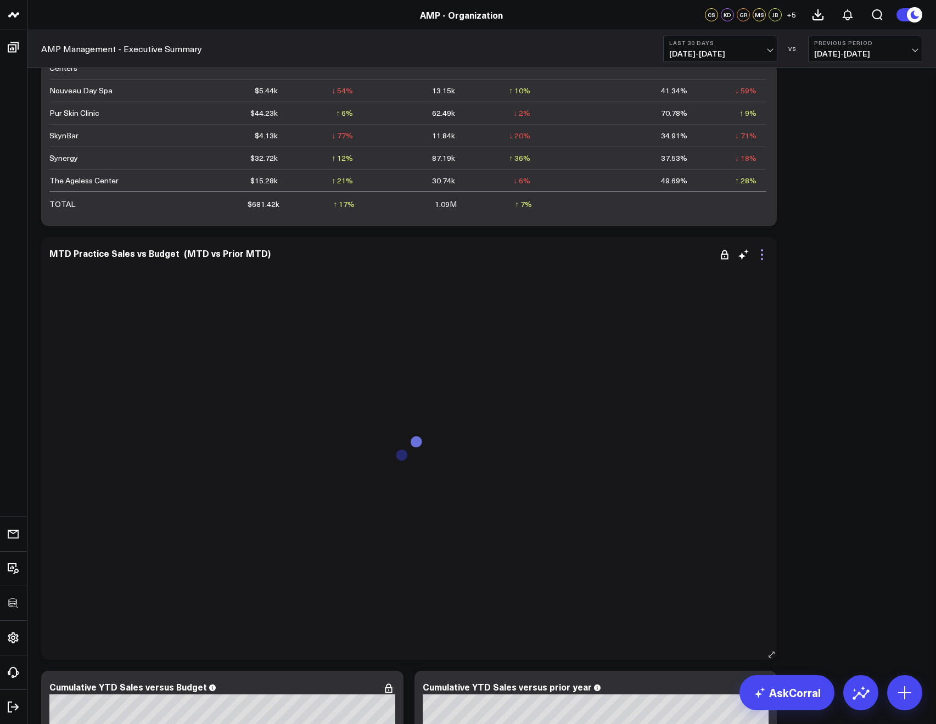
click at [761, 252] on icon at bounding box center [761, 254] width 13 height 13
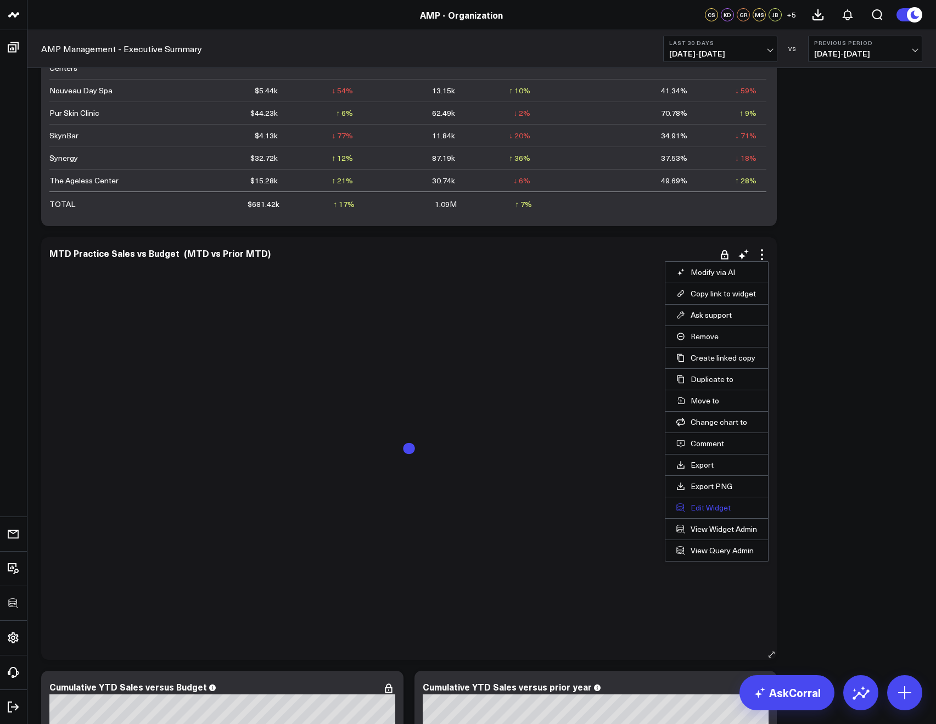
click at [712, 510] on button "Edit Widget" at bounding box center [716, 508] width 81 height 10
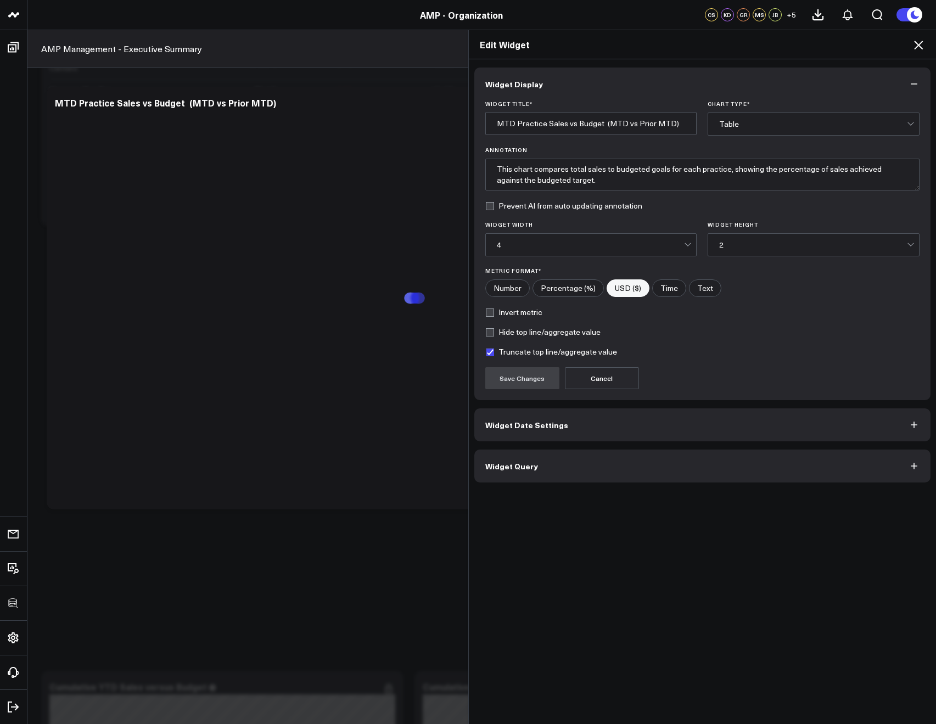
click at [540, 472] on button "Widget Query" at bounding box center [702, 465] width 457 height 33
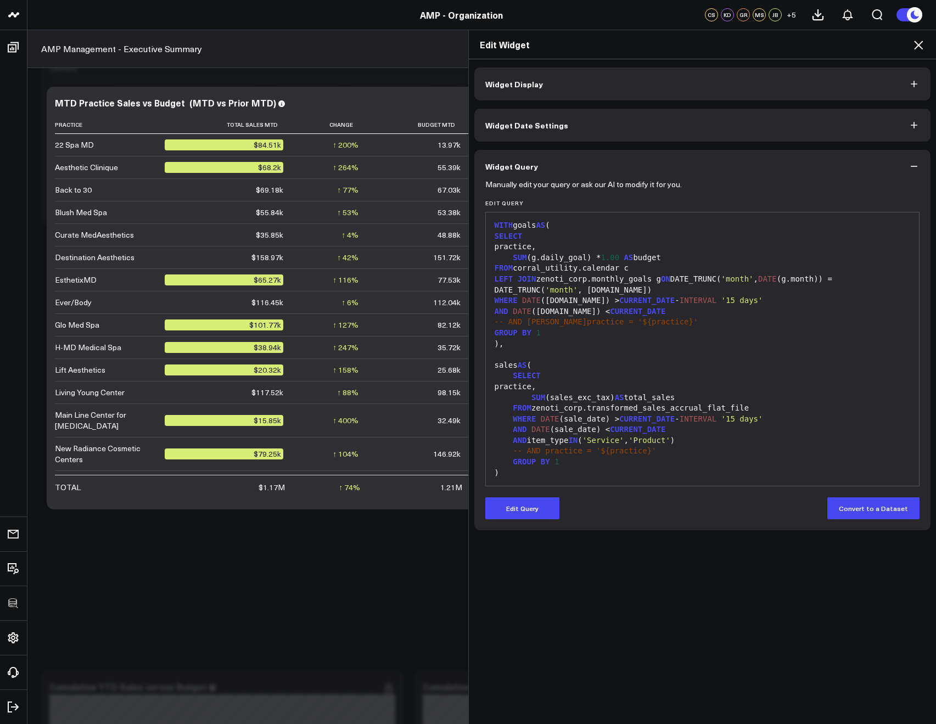
click at [531, 130] on span "Widget Date Settings" at bounding box center [526, 125] width 83 height 9
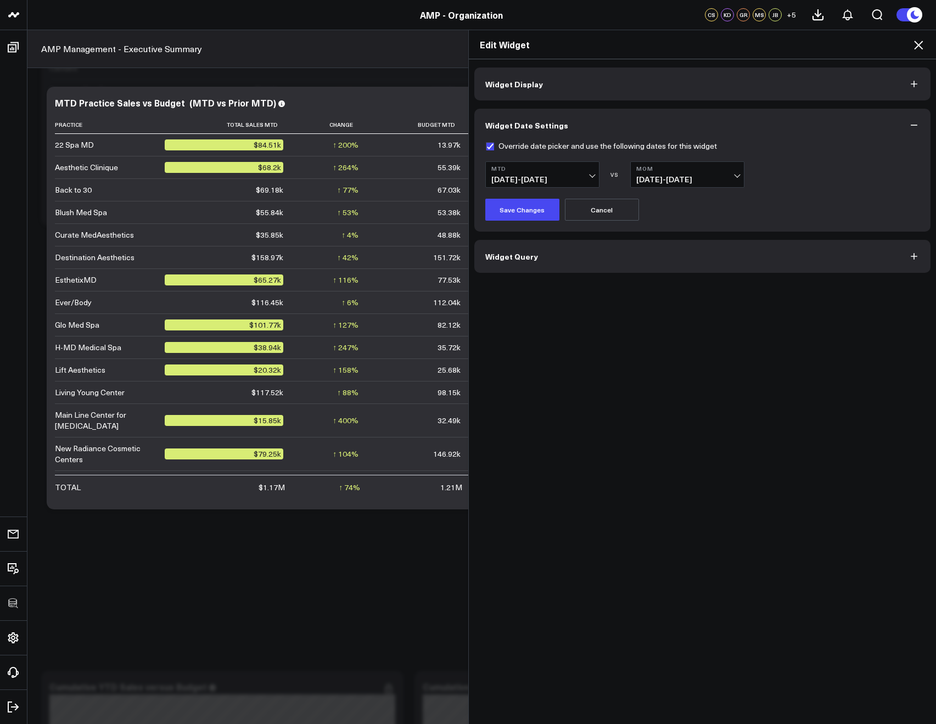
click at [485, 145] on label "Override date picker and use the following dates for this widget" at bounding box center [601, 146] width 232 height 9
click at [485, 145] on input "Override date picker and use the following dates for this widget" at bounding box center [489, 146] width 9 height 9
checkbox input "false"
click at [507, 205] on button "Save Changes" at bounding box center [522, 210] width 74 height 22
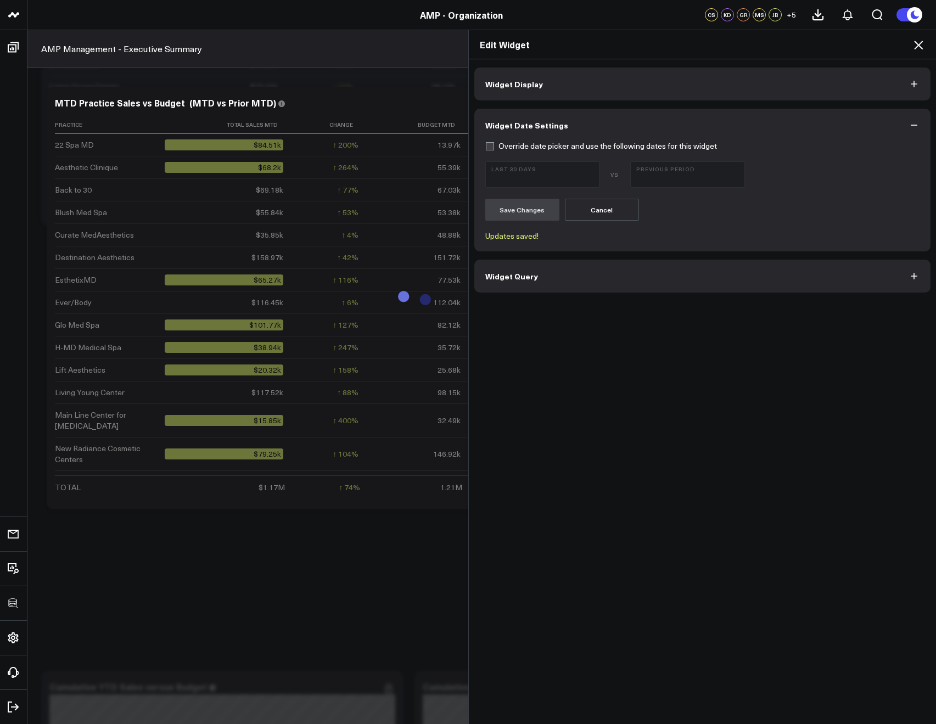
click at [922, 54] on div "Edit Widget" at bounding box center [703, 44] width 468 height 29
click at [921, 50] on icon at bounding box center [917, 44] width 13 height 13
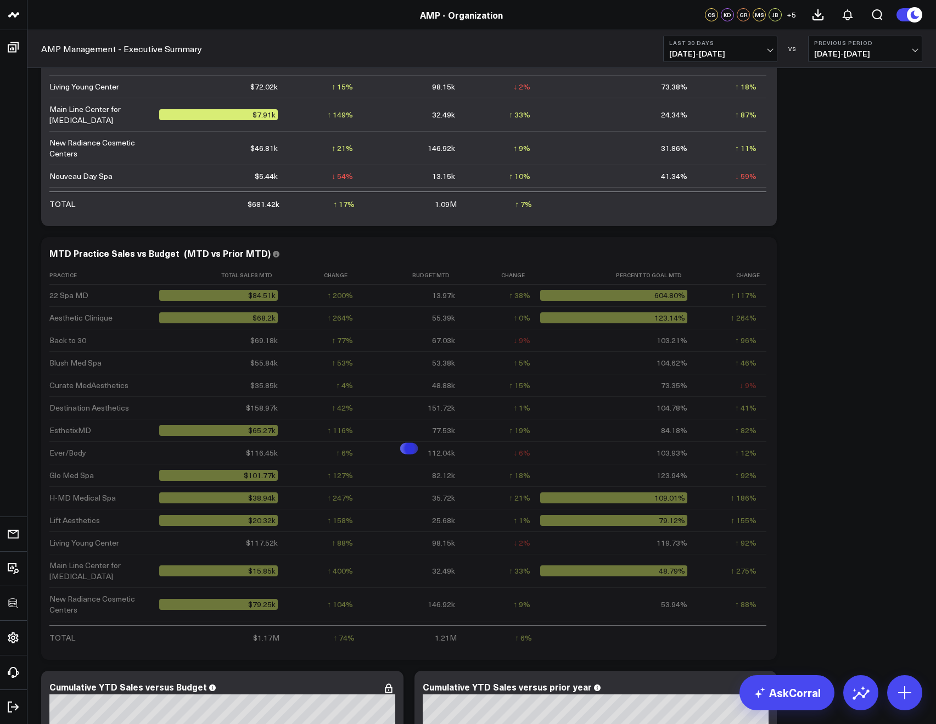
click at [688, 47] on button "Last 30 Days [DATE] - [DATE]" at bounding box center [720, 49] width 114 height 26
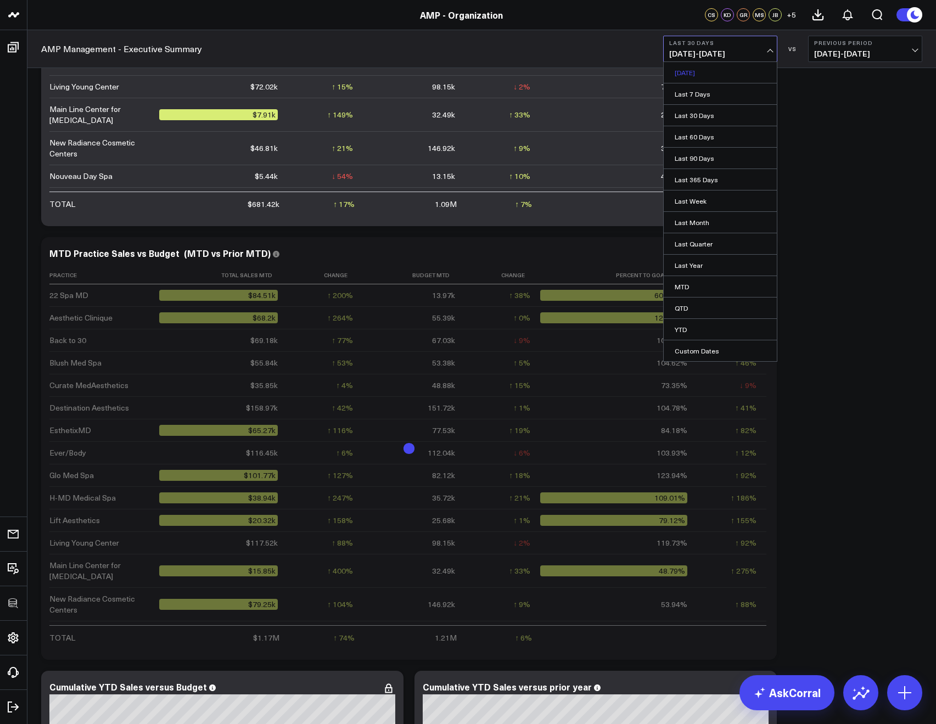
click at [707, 76] on link "[DATE]" at bounding box center [719, 72] width 113 height 21
